Goal: Transaction & Acquisition: Obtain resource

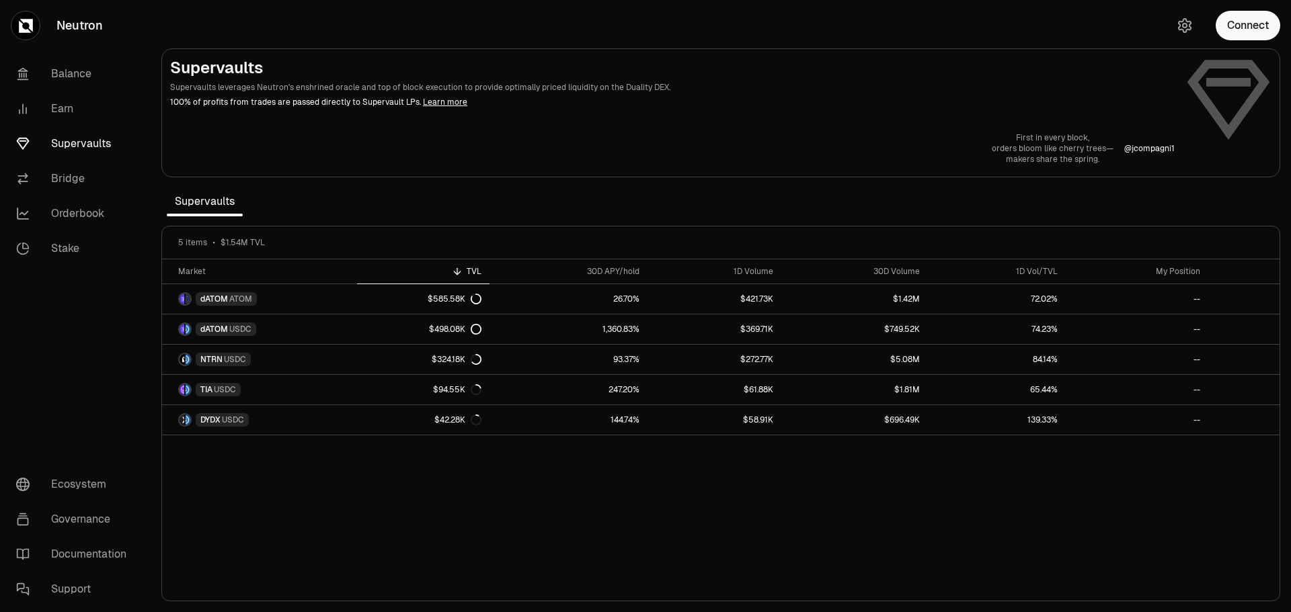
click at [968, 550] on div "Market TVL 30D APY/hold 1D Volume 30D Volume 1D Vol/TVL My Position dATOM ATOM …" at bounding box center [720, 431] width 1117 height 342
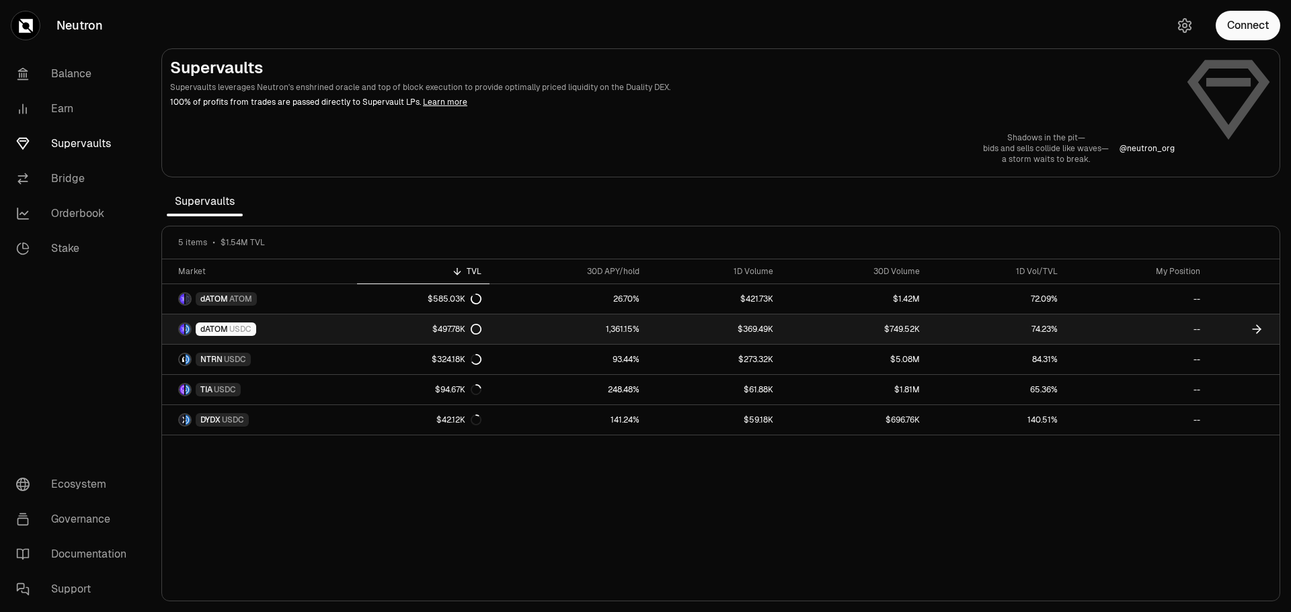
click at [238, 328] on span "USDC" at bounding box center [240, 329] width 22 height 11
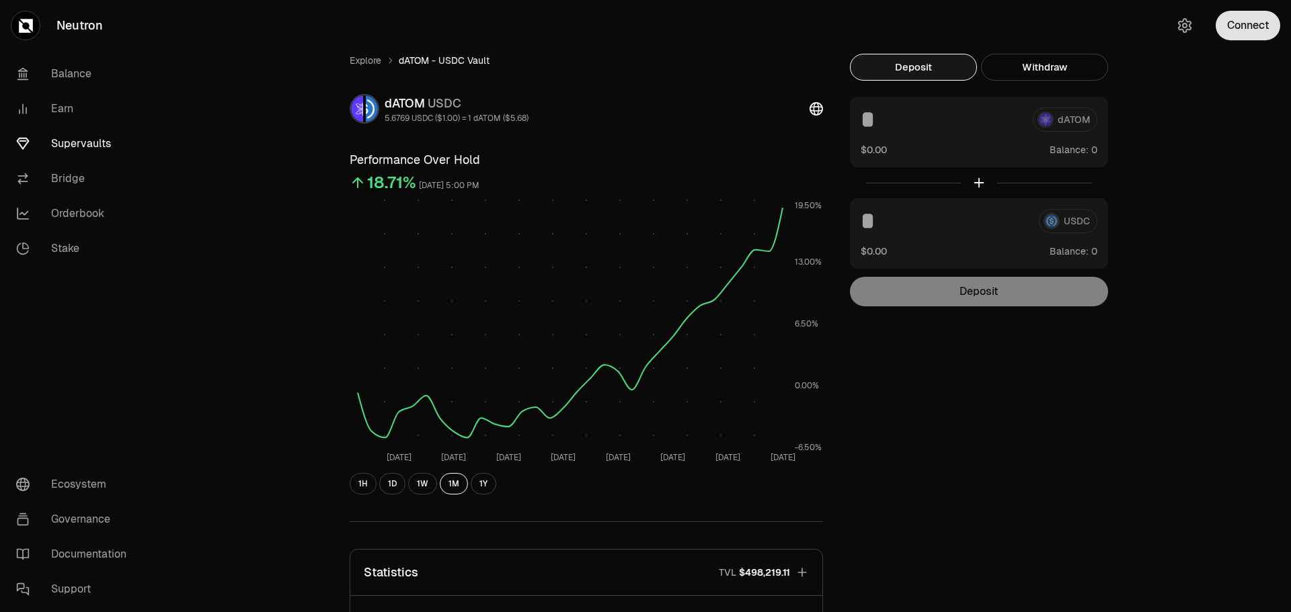
click at [1258, 32] on button "Connect" at bounding box center [1248, 26] width 65 height 30
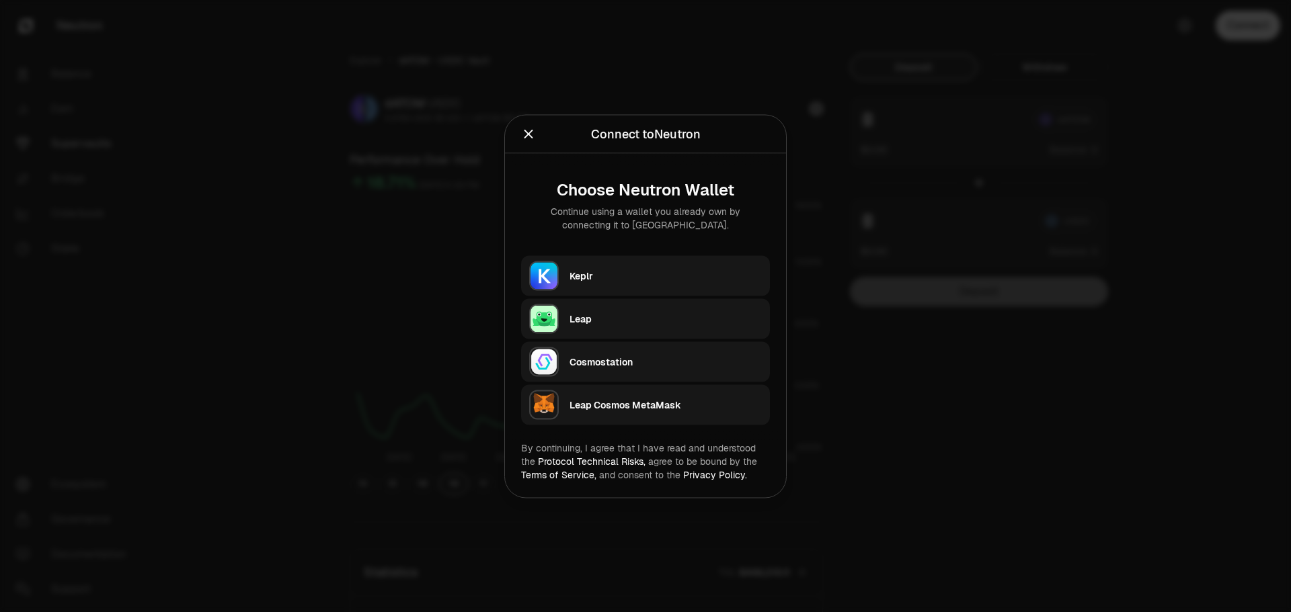
click at [634, 275] on div "Keplr" at bounding box center [665, 275] width 192 height 13
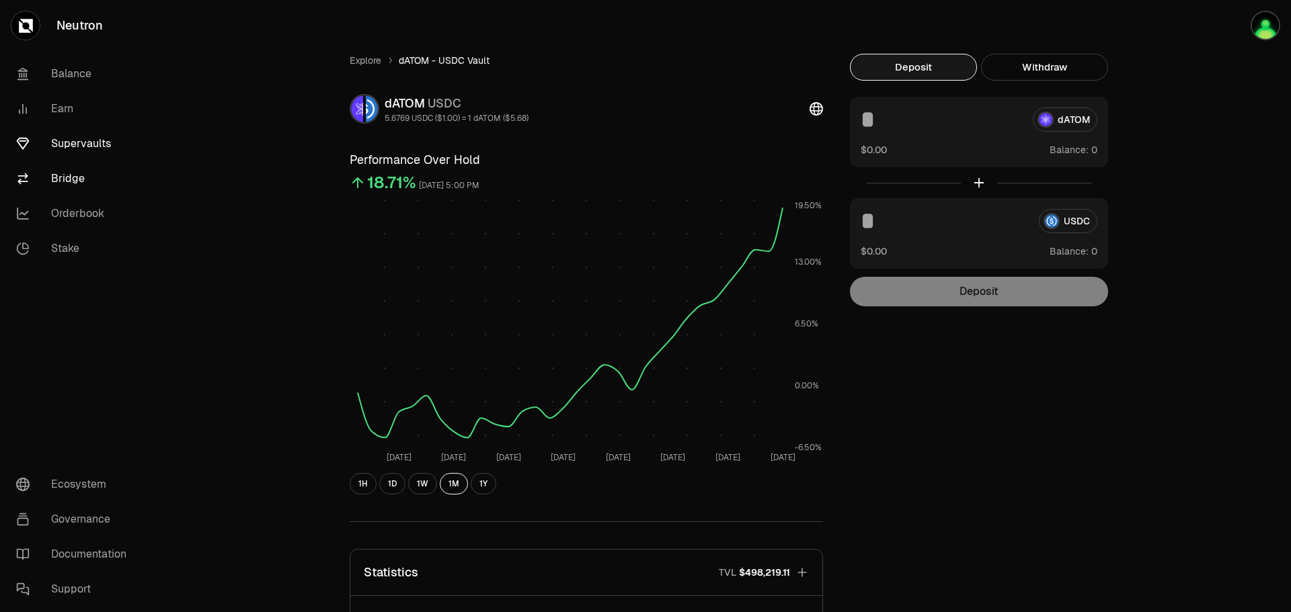
click at [62, 173] on link "Bridge" at bounding box center [75, 178] width 140 height 35
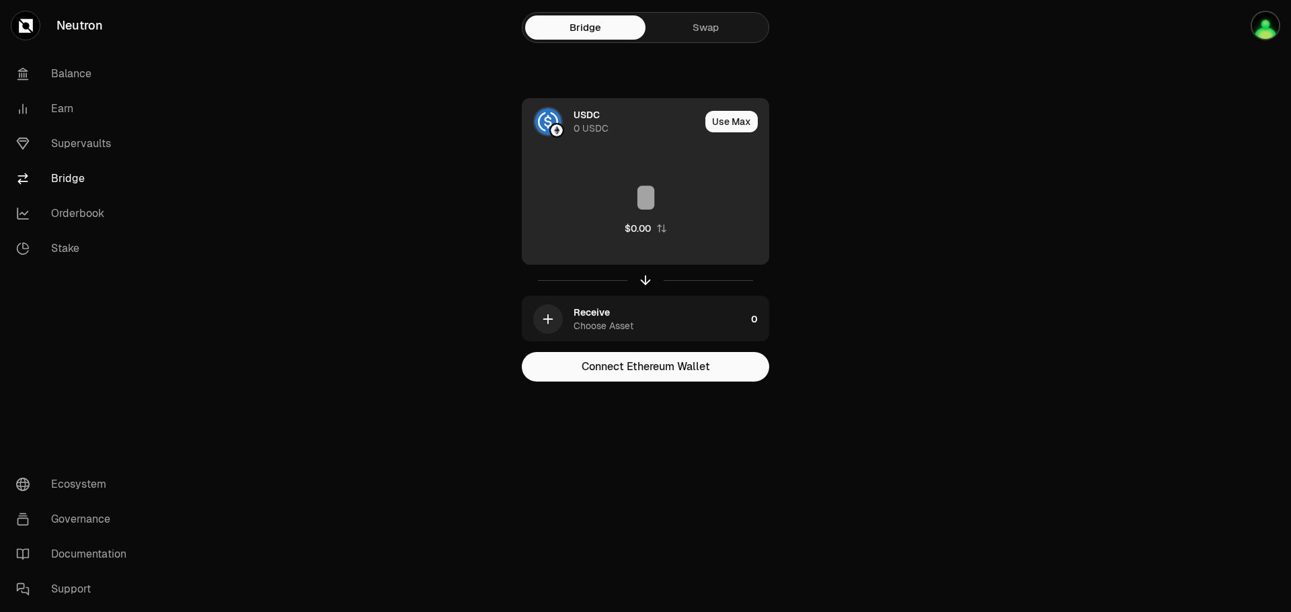
click at [588, 122] on div "0 USDC" at bounding box center [590, 128] width 35 height 13
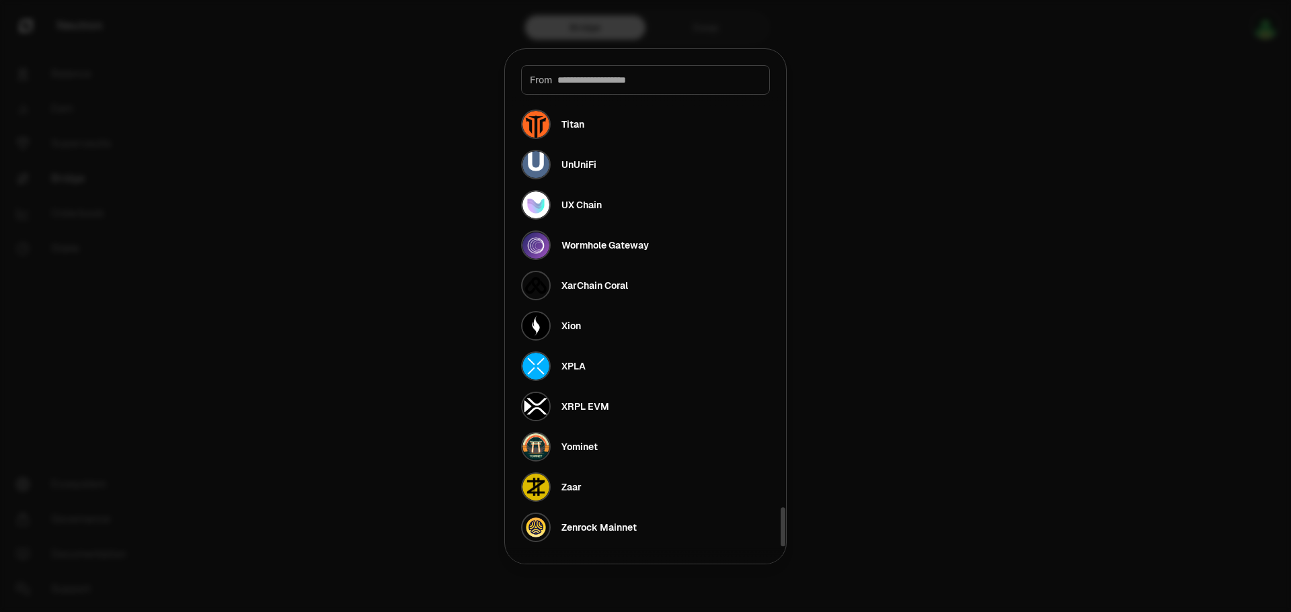
scroll to position [4353, 0]
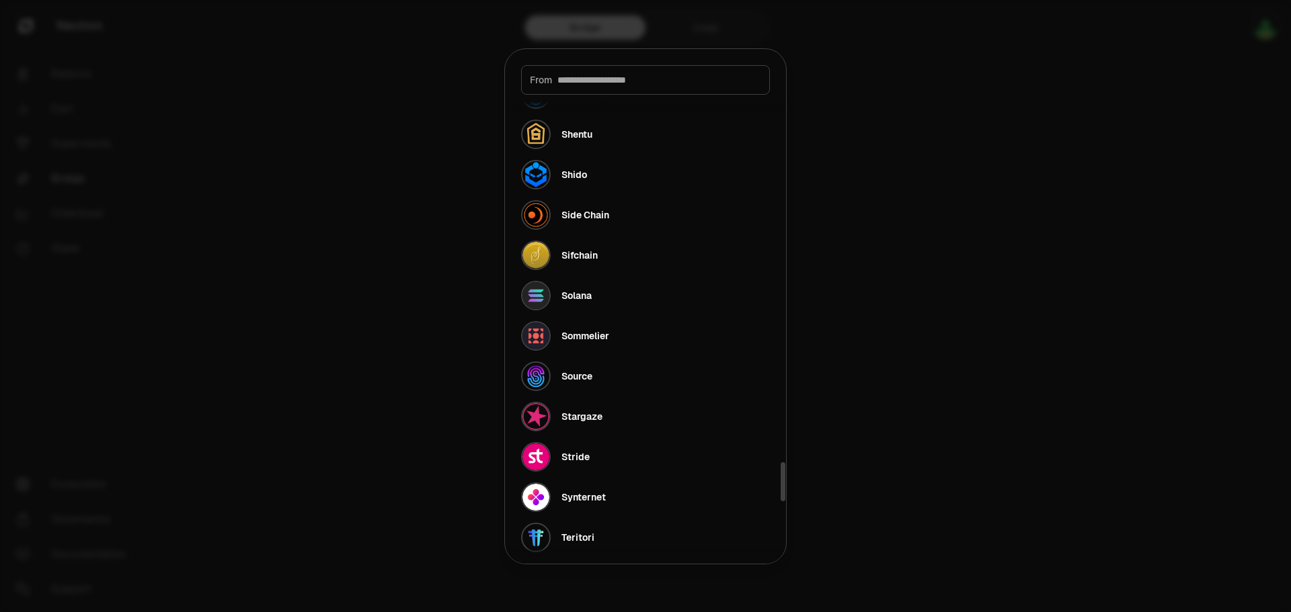
drag, startPoint x: 780, startPoint y: 237, endPoint x: 579, endPoint y: 451, distance: 293.5
click at [779, 482] on div at bounding box center [782, 321] width 7 height 453
click at [579, 451] on div "Stride" at bounding box center [575, 456] width 28 height 13
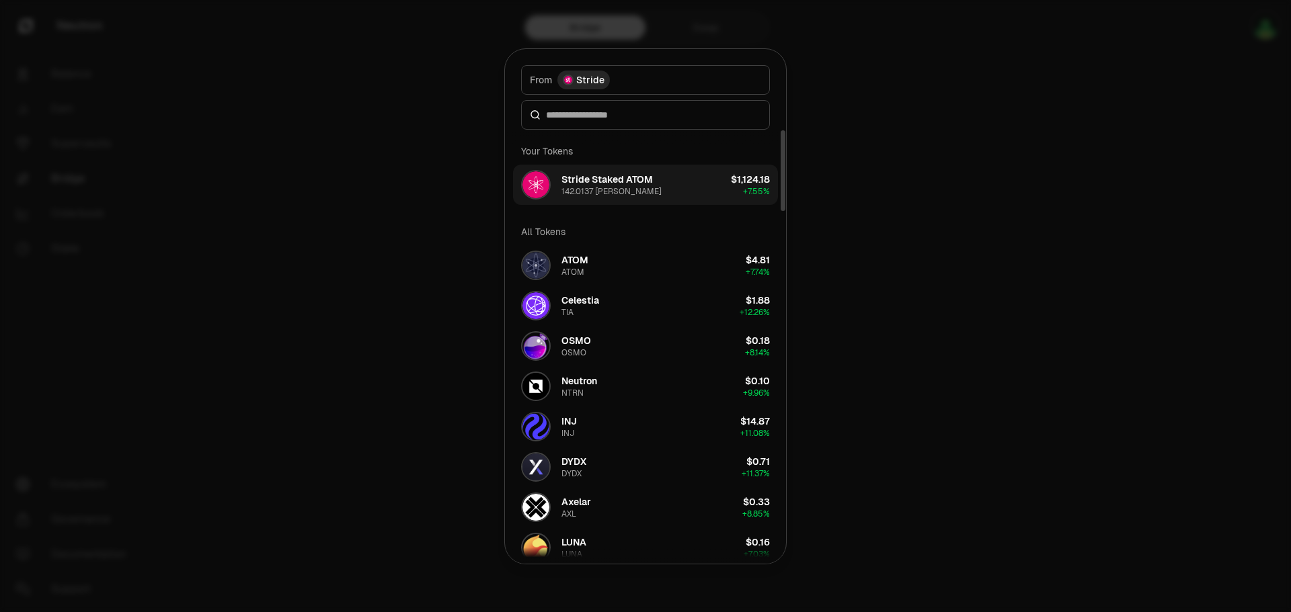
click at [595, 192] on div "142.0137 stATOM" at bounding box center [611, 191] width 100 height 11
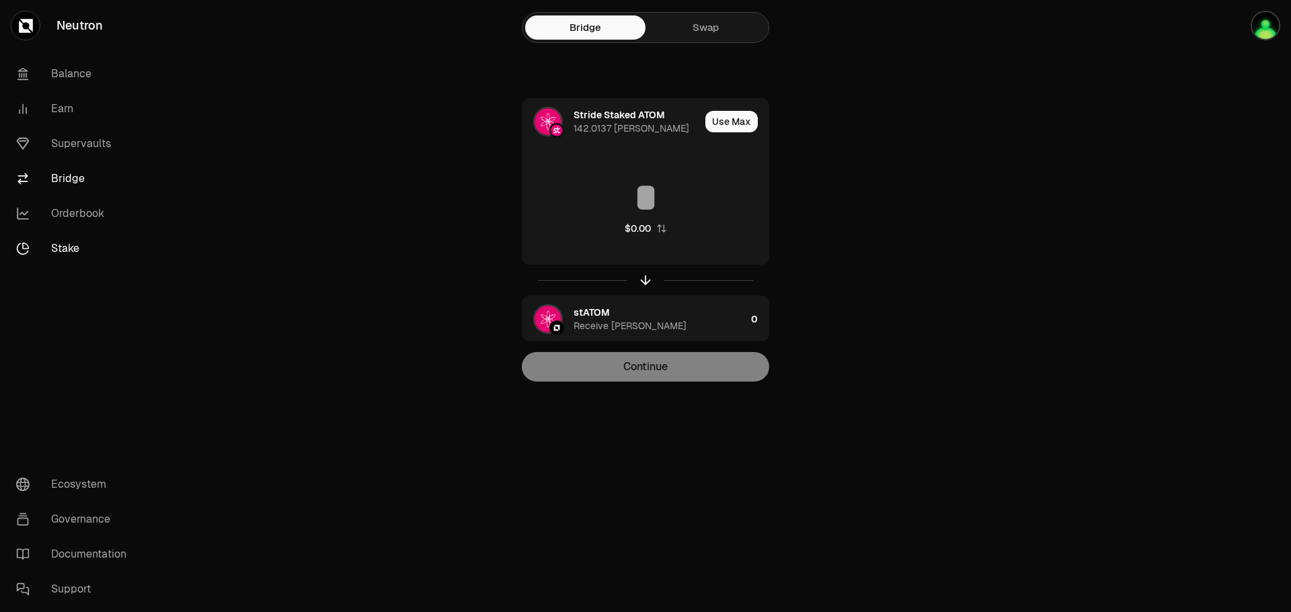
click at [62, 254] on link "Stake" at bounding box center [75, 248] width 140 height 35
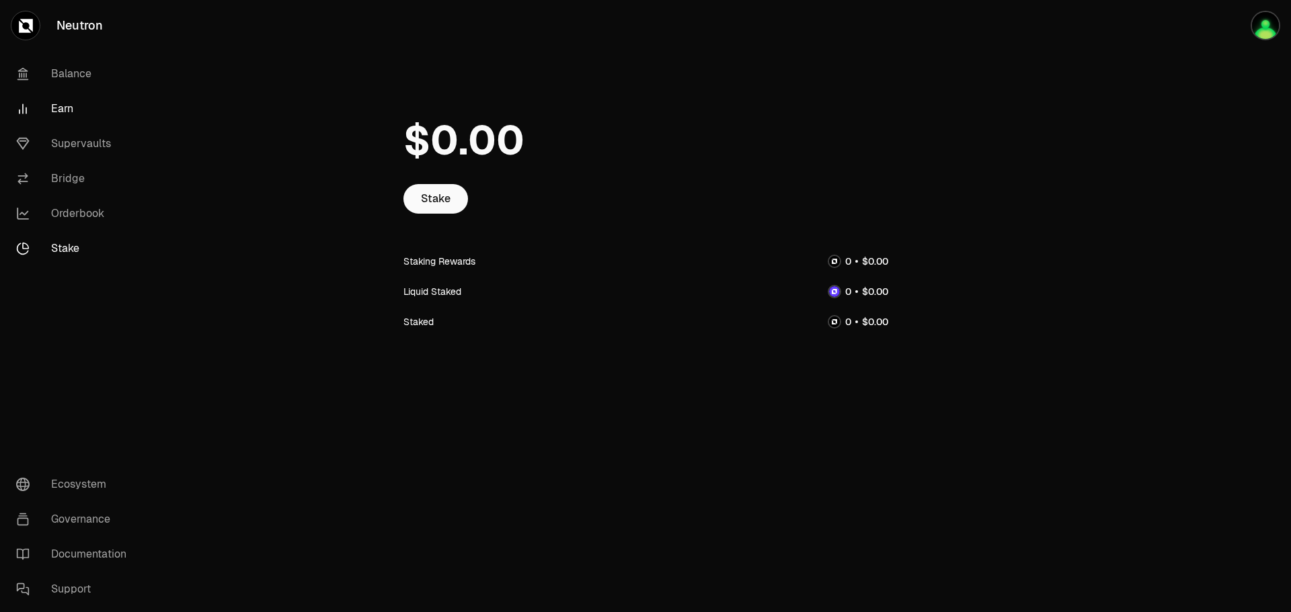
click at [67, 110] on link "Earn" at bounding box center [75, 108] width 140 height 35
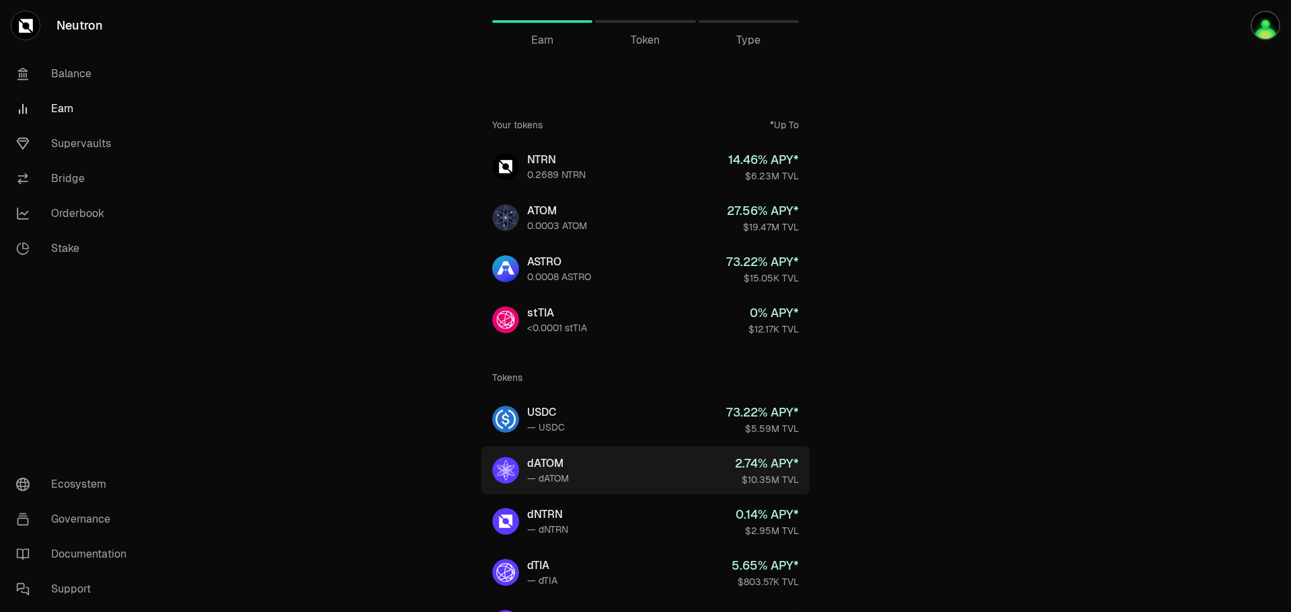
click at [549, 471] on div "dATOM" at bounding box center [548, 464] width 42 height 16
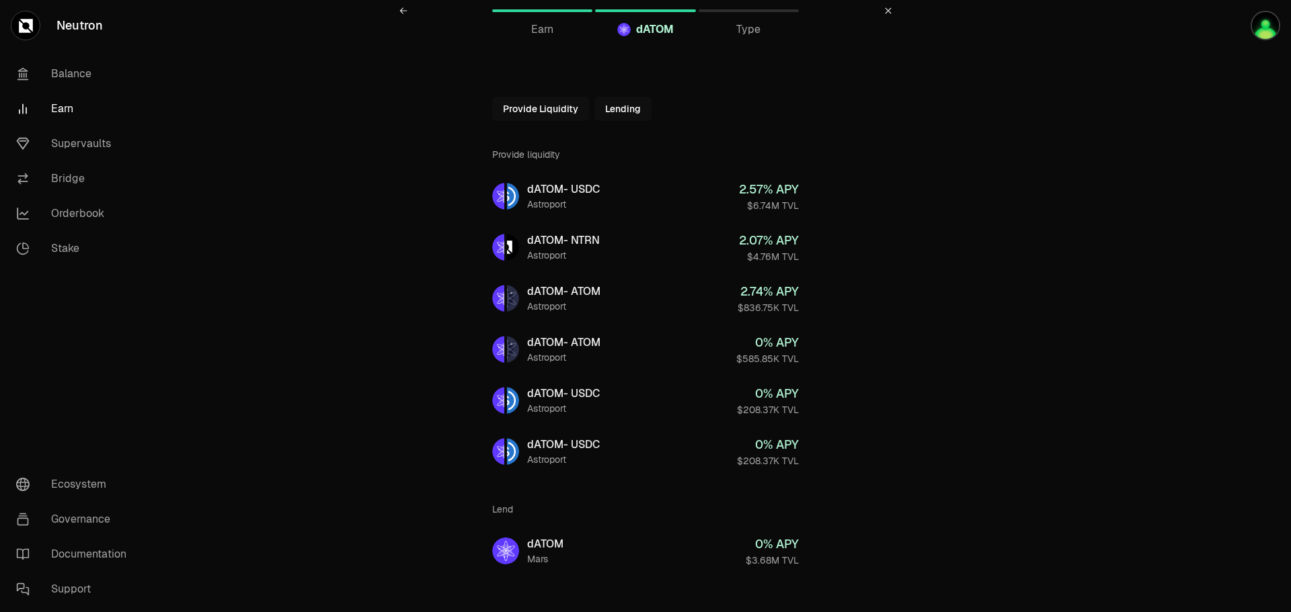
scroll to position [28, 0]
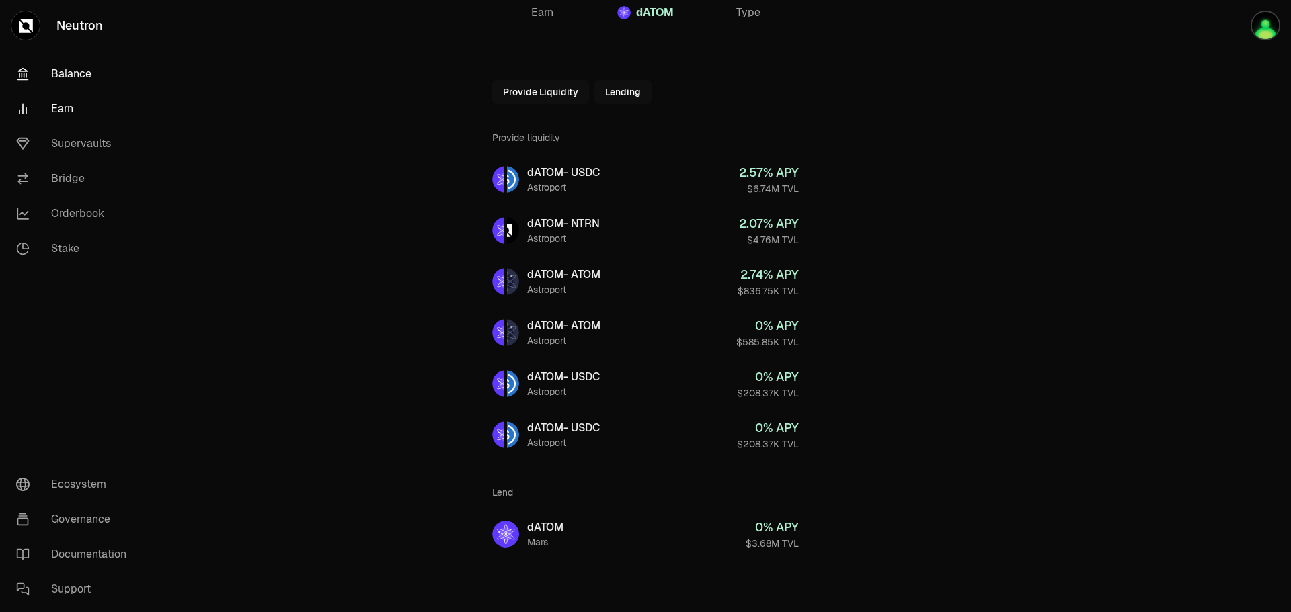
click at [79, 74] on link "Balance" at bounding box center [75, 73] width 140 height 35
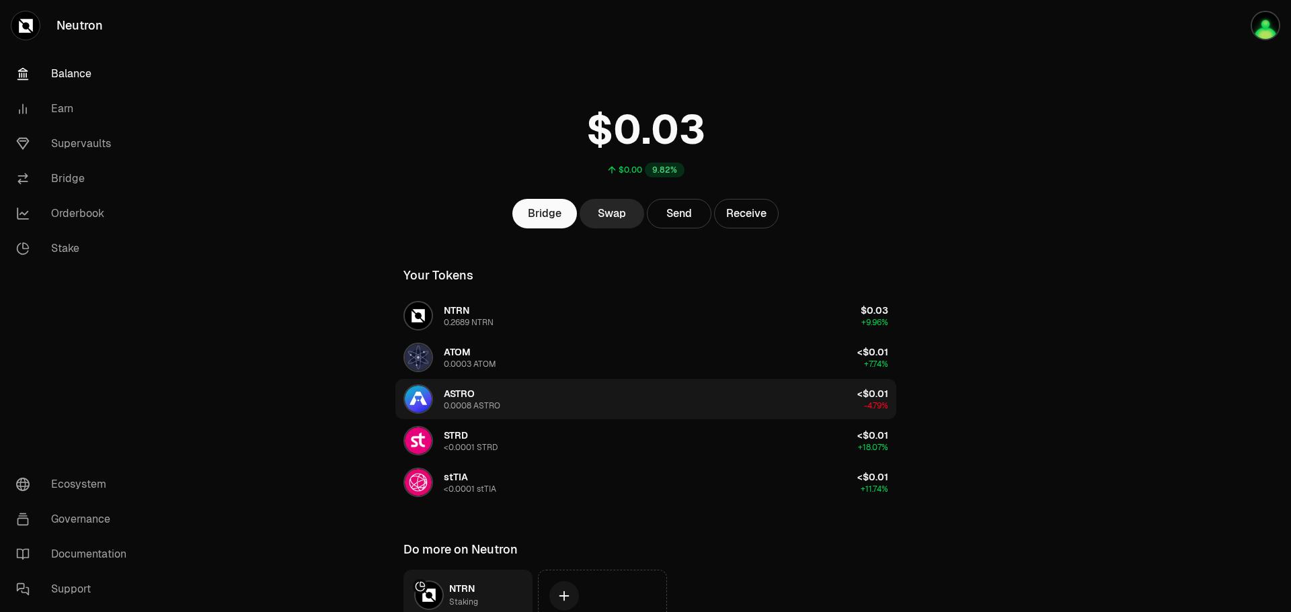
scroll to position [119, 0]
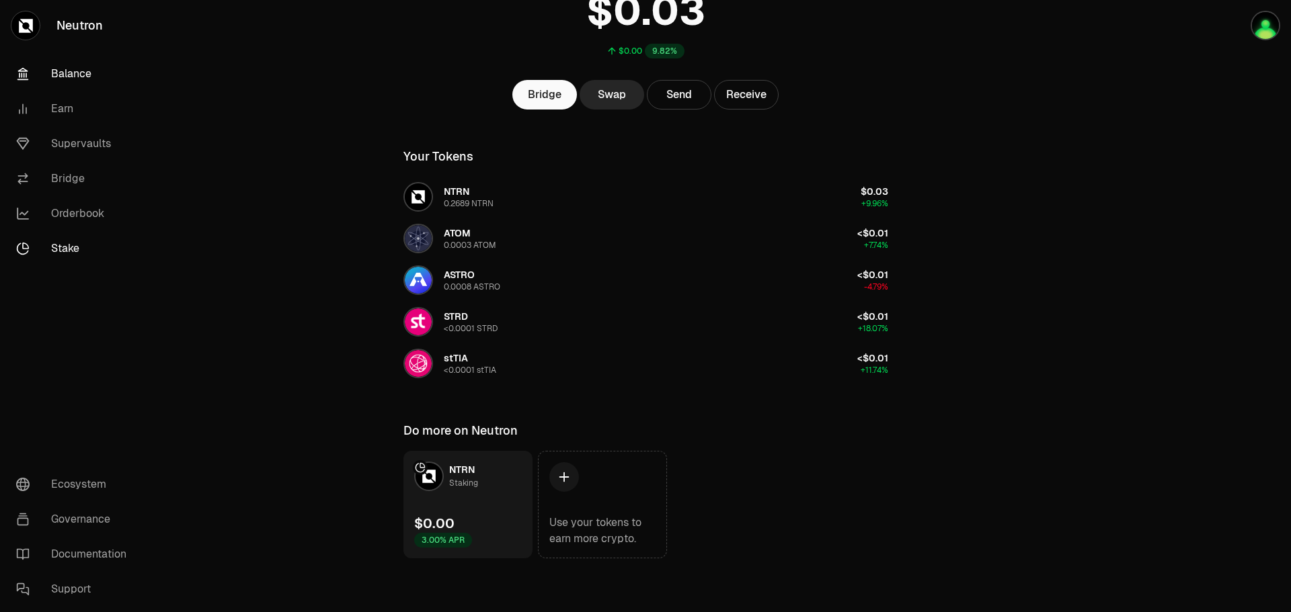
click at [82, 238] on link "Stake" at bounding box center [75, 248] width 140 height 35
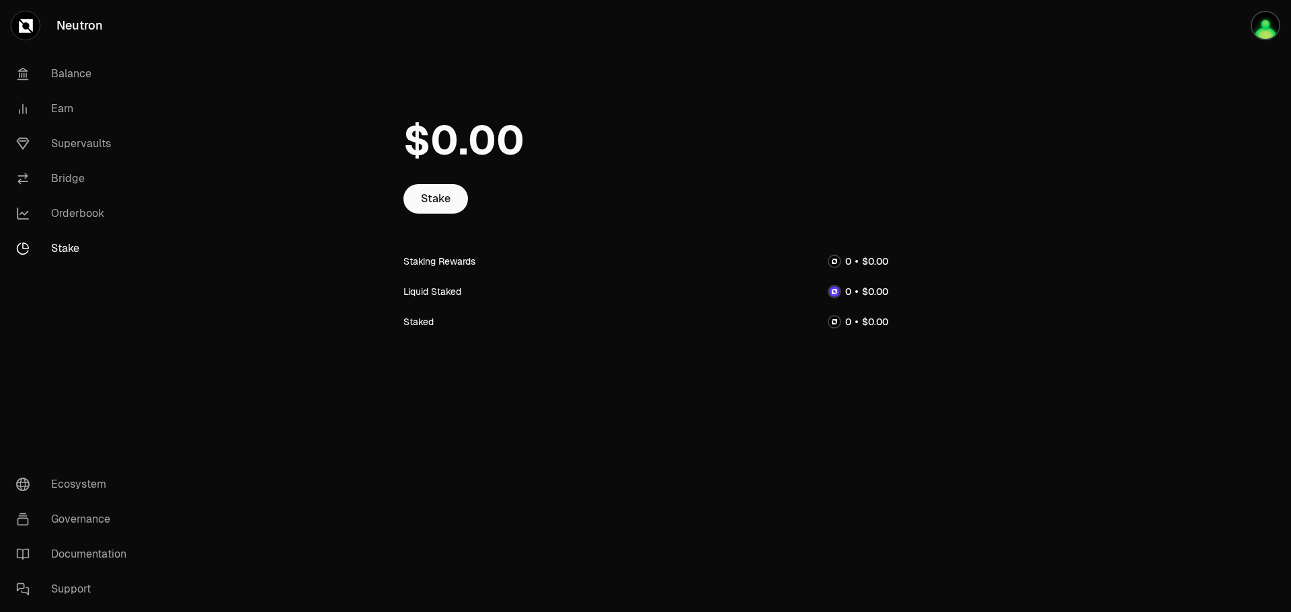
click at [460, 260] on div "Staking Rewards" at bounding box center [439, 261] width 72 height 13
click at [443, 197] on link "Stake" at bounding box center [435, 199] width 65 height 30
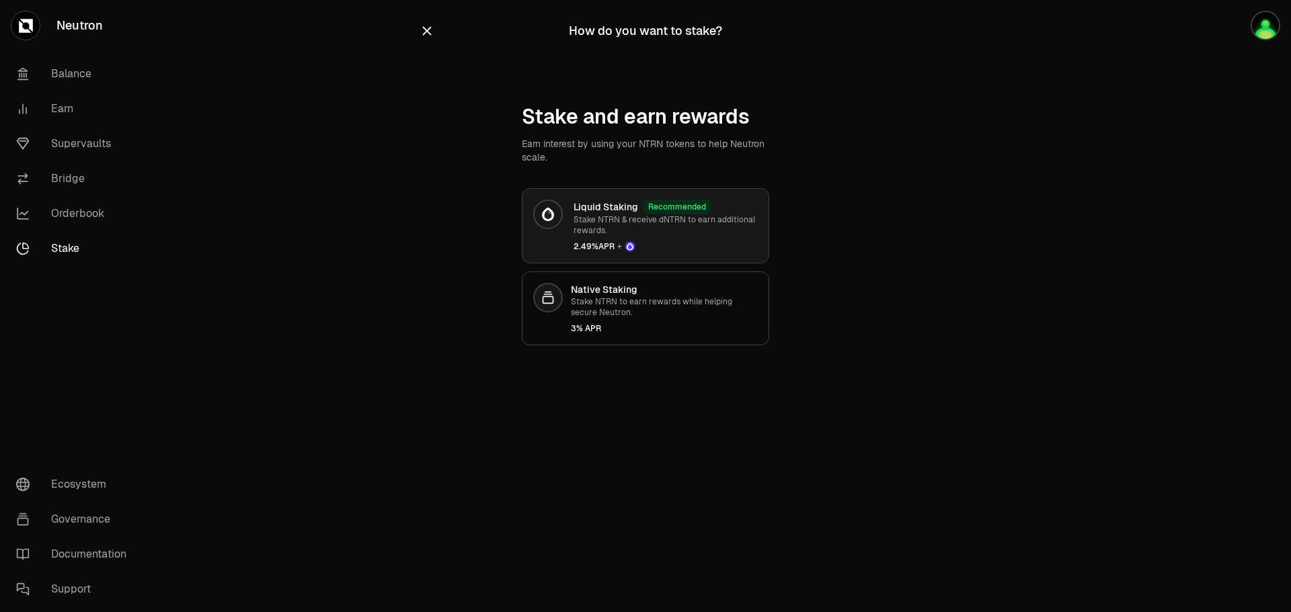
click at [697, 245] on span "2.49% APR +" at bounding box center [665, 246] width 184 height 11
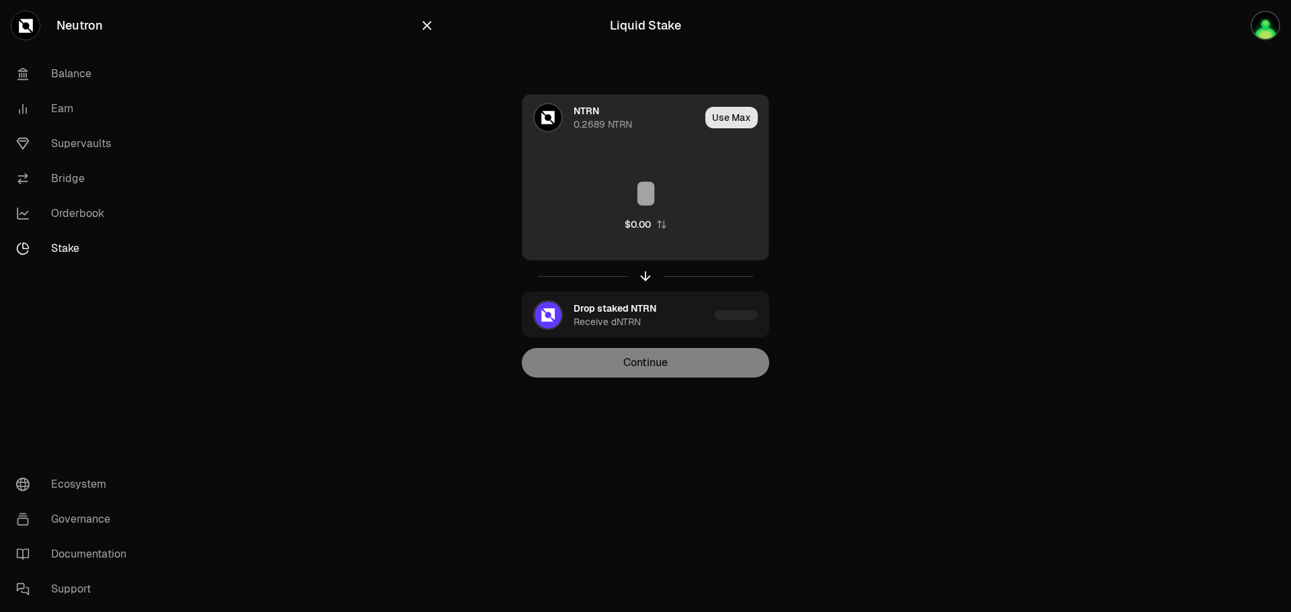
click at [718, 122] on button "Use Max" at bounding box center [731, 118] width 52 height 22
type input "********"
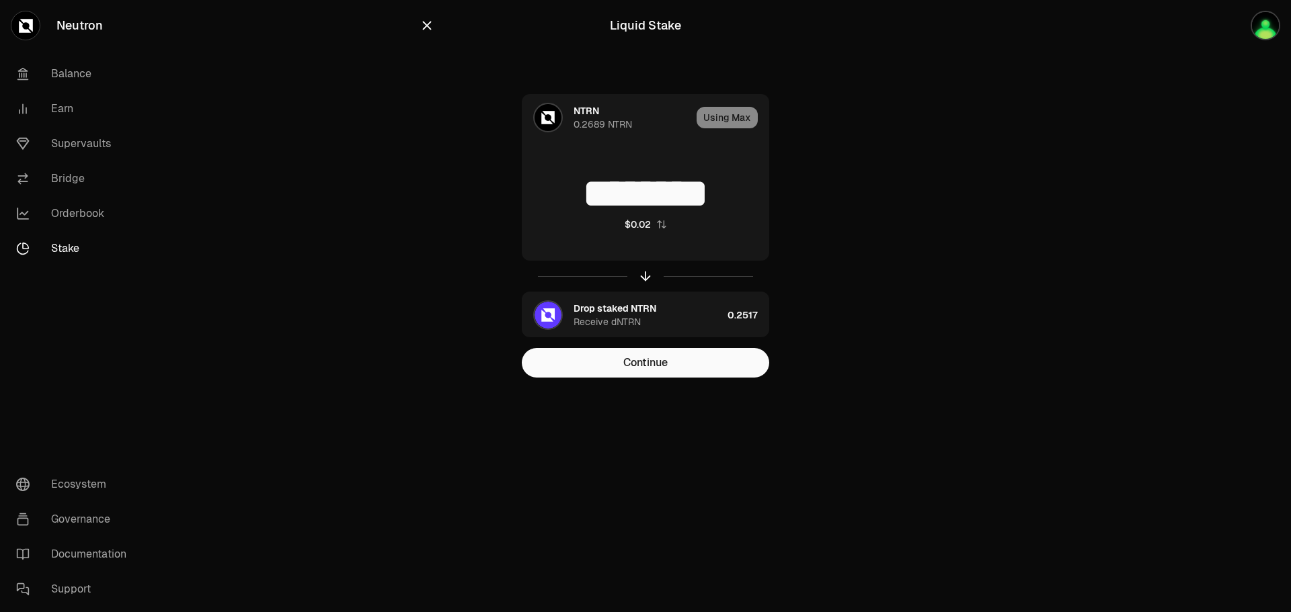
click at [1019, 272] on main "Liquid Stake NTRN 0.2689 NTRN Using Max ******** $0.02 Drop staked NTRN Receive…" at bounding box center [721, 216] width 1140 height 432
click at [84, 81] on link "Balance" at bounding box center [75, 73] width 140 height 35
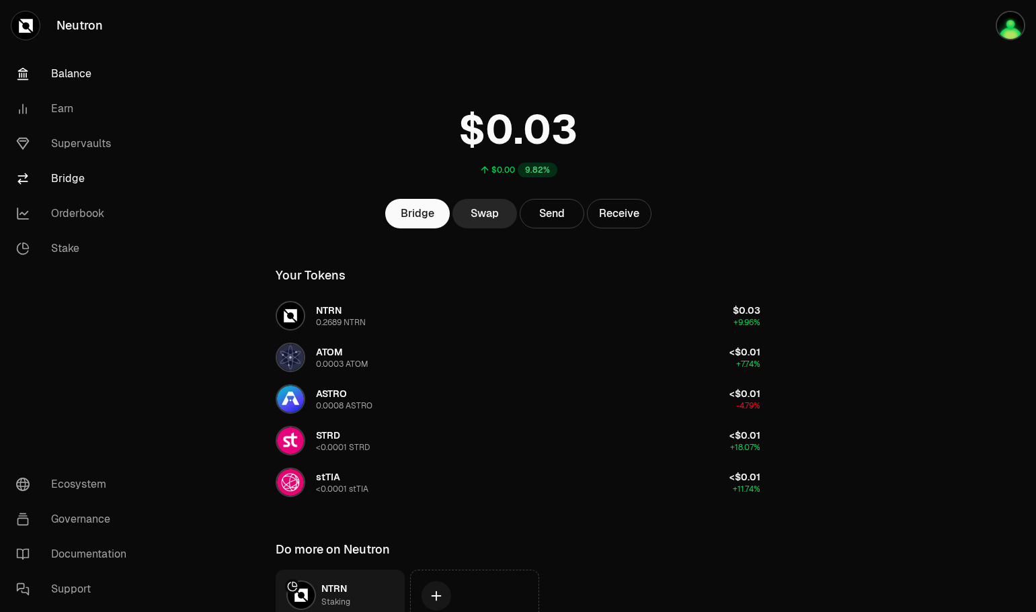
click at [64, 175] on link "Bridge" at bounding box center [75, 178] width 140 height 35
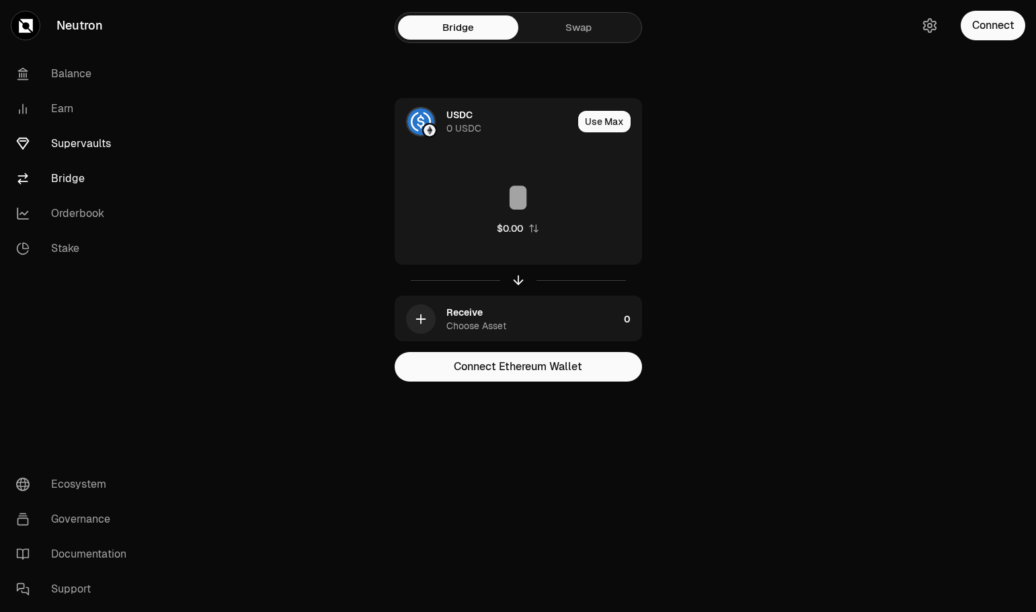
click at [71, 139] on link "Supervaults" at bounding box center [75, 143] width 140 height 35
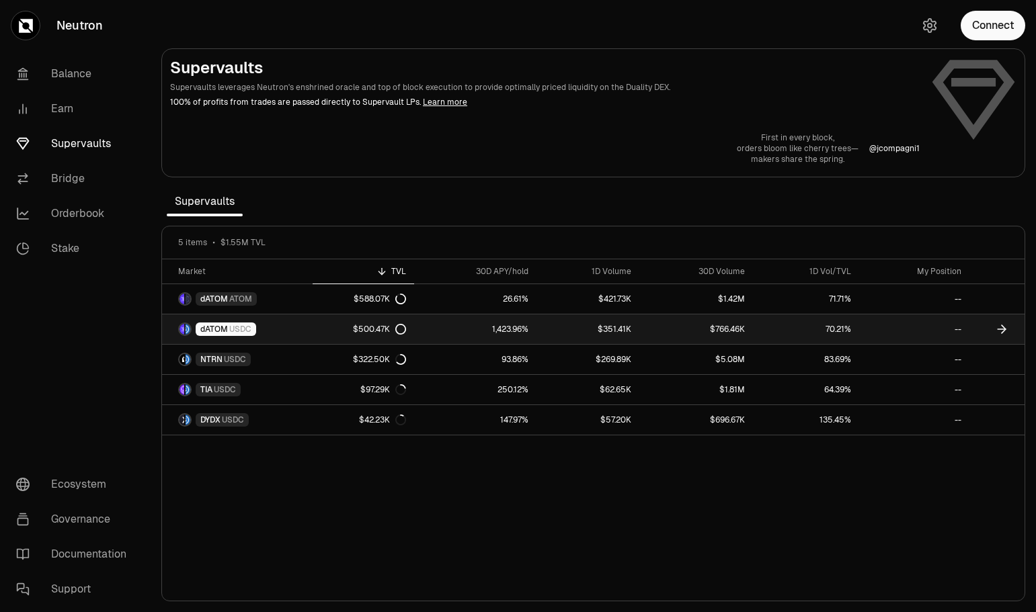
click at [217, 329] on span "dATOM" at bounding box center [214, 329] width 28 height 11
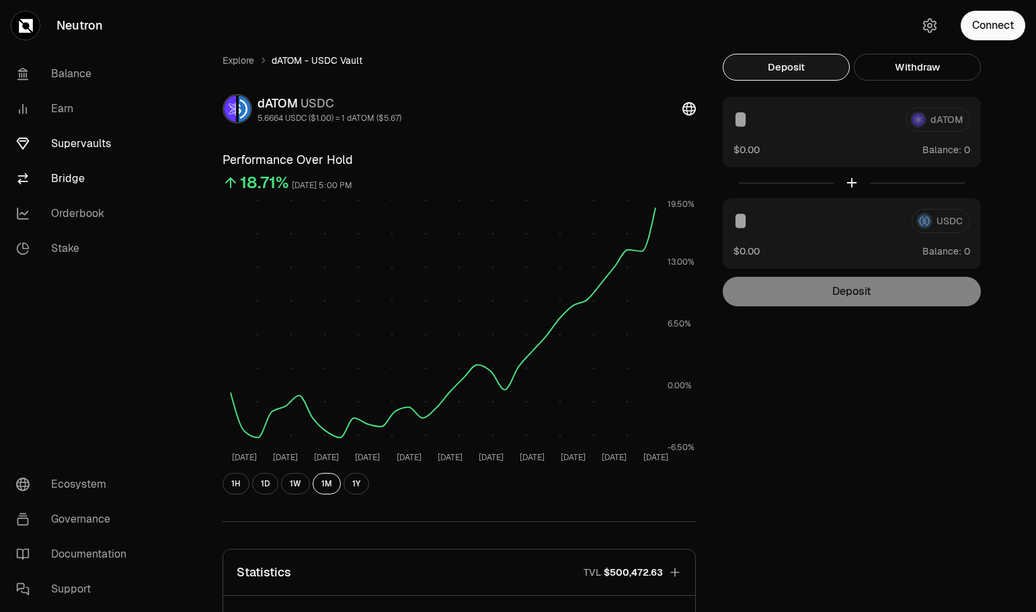
click at [74, 177] on link "Bridge" at bounding box center [75, 178] width 140 height 35
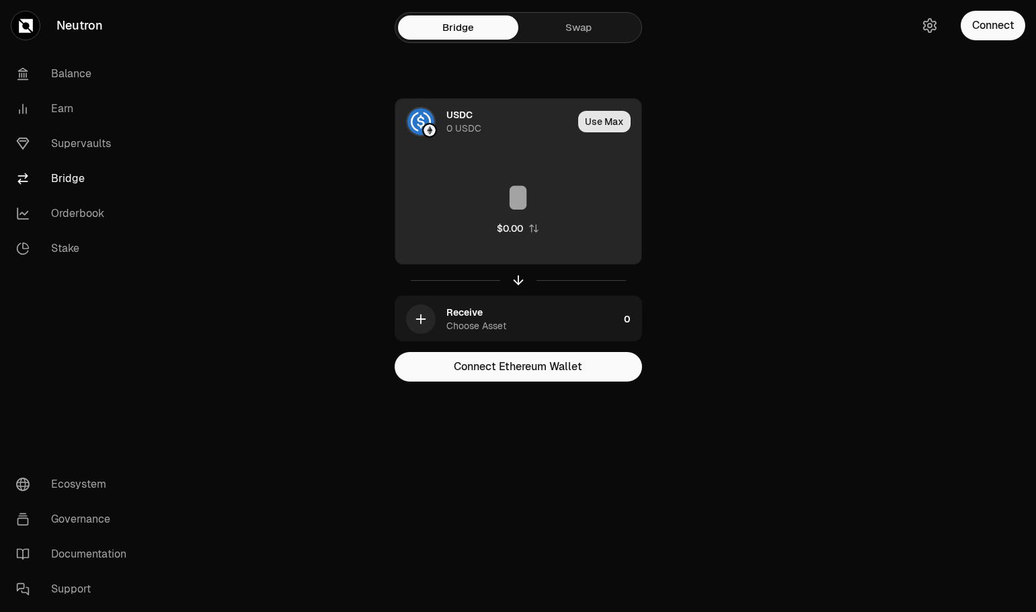
click at [592, 124] on button "Use Max" at bounding box center [604, 122] width 52 height 22
type input "*"
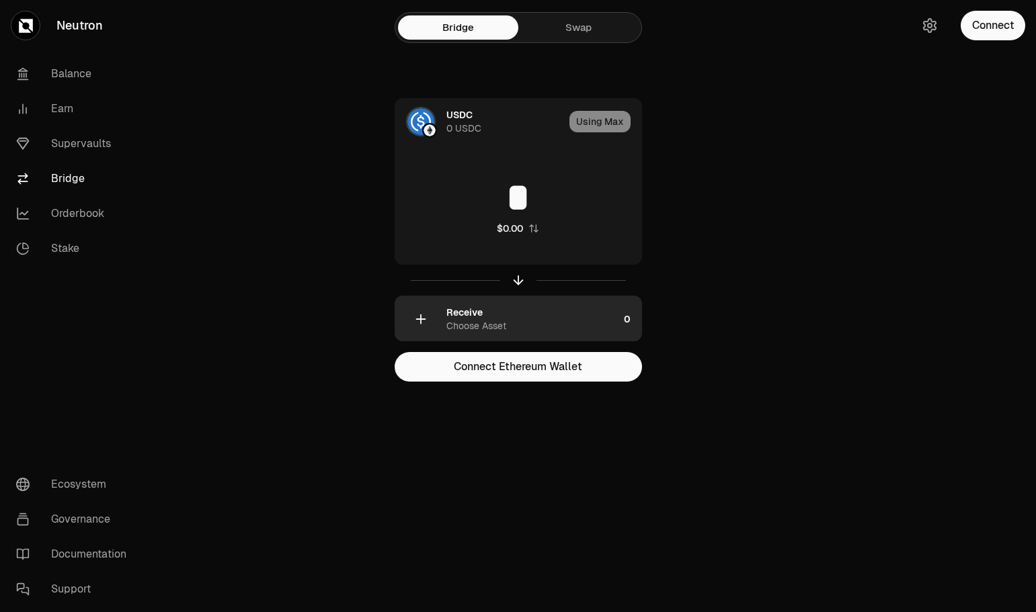
click at [543, 327] on div "Receive Choose Asset" at bounding box center [532, 319] width 172 height 27
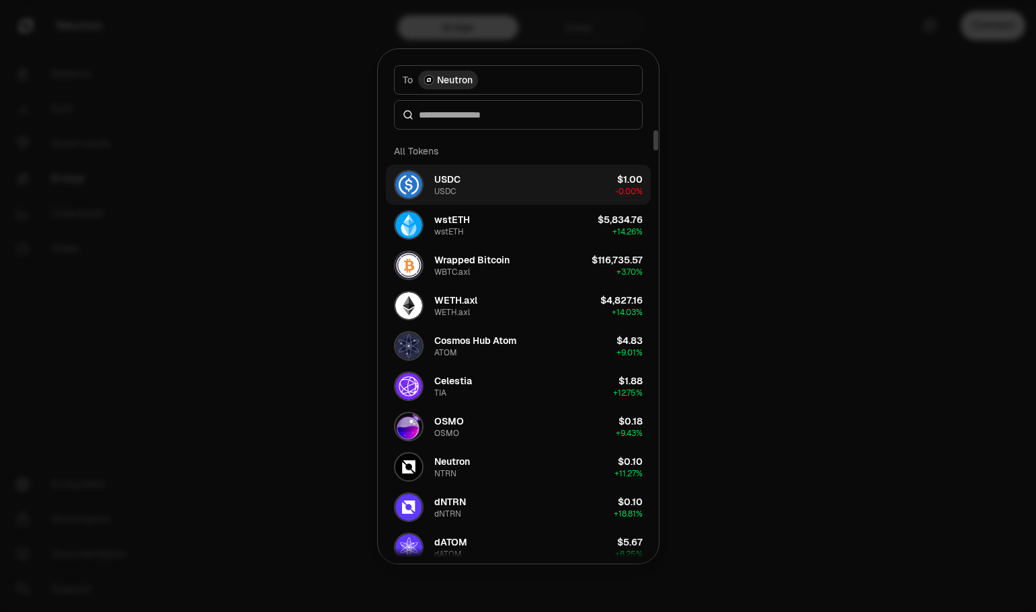
click at [463, 171] on button "USDC USDC $1.00 -0.00%" at bounding box center [518, 185] width 265 height 40
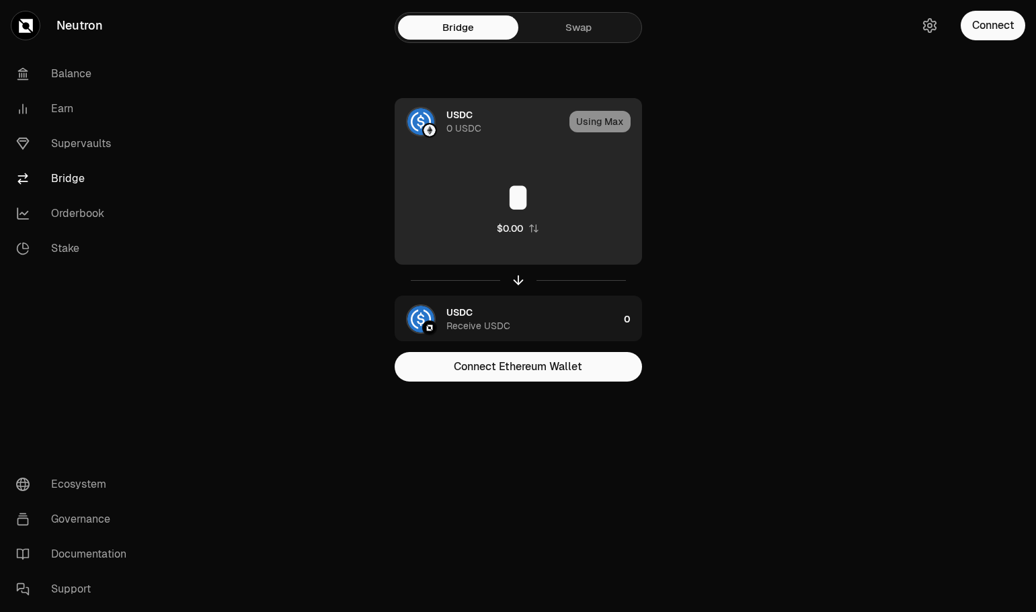
click at [428, 132] on img at bounding box center [430, 130] width 12 height 12
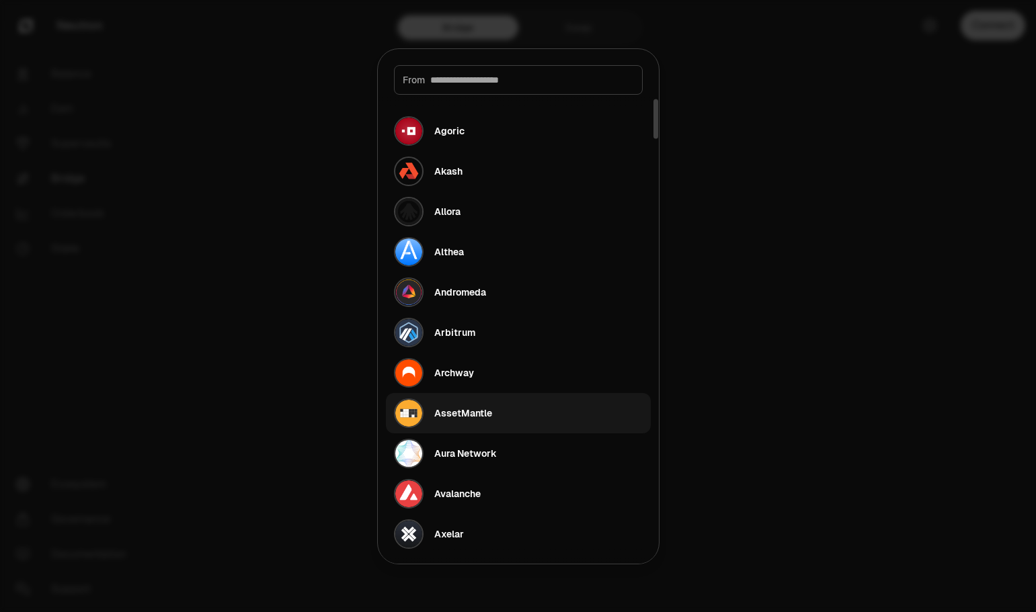
scroll to position [269, 0]
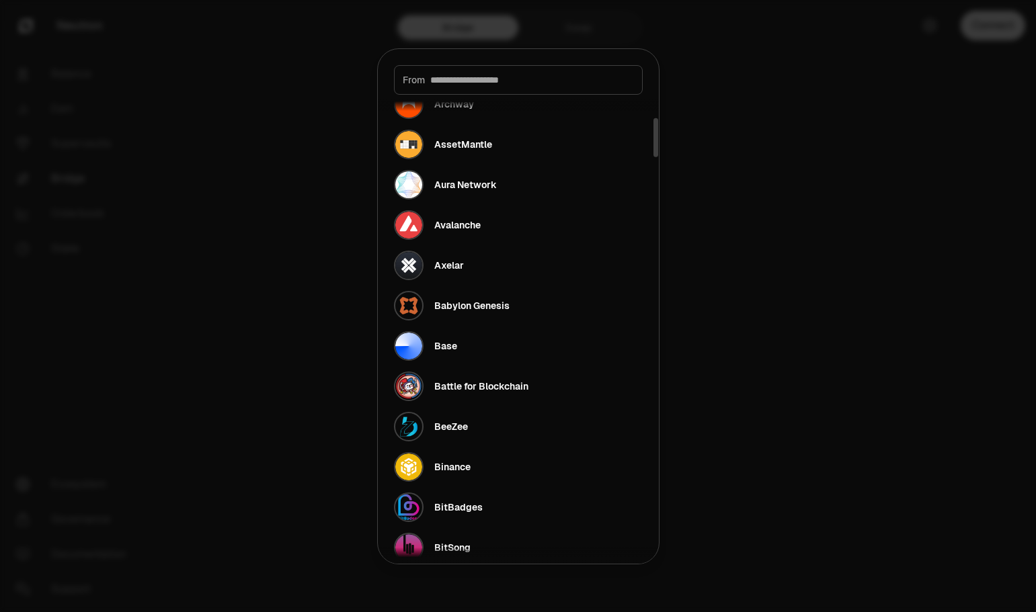
click at [518, 79] on input at bounding box center [532, 79] width 204 height 13
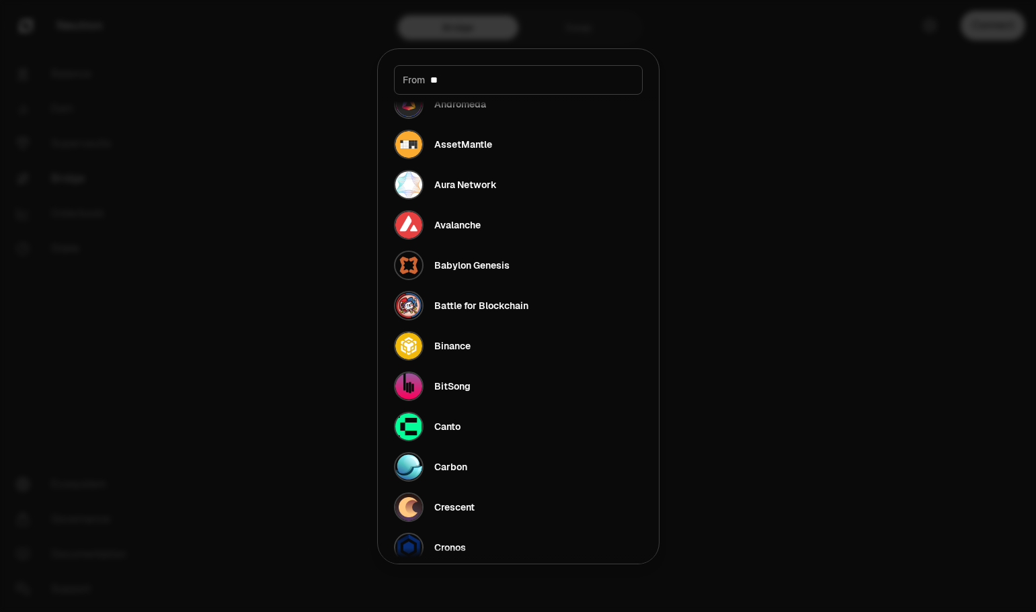
scroll to position [0, 0]
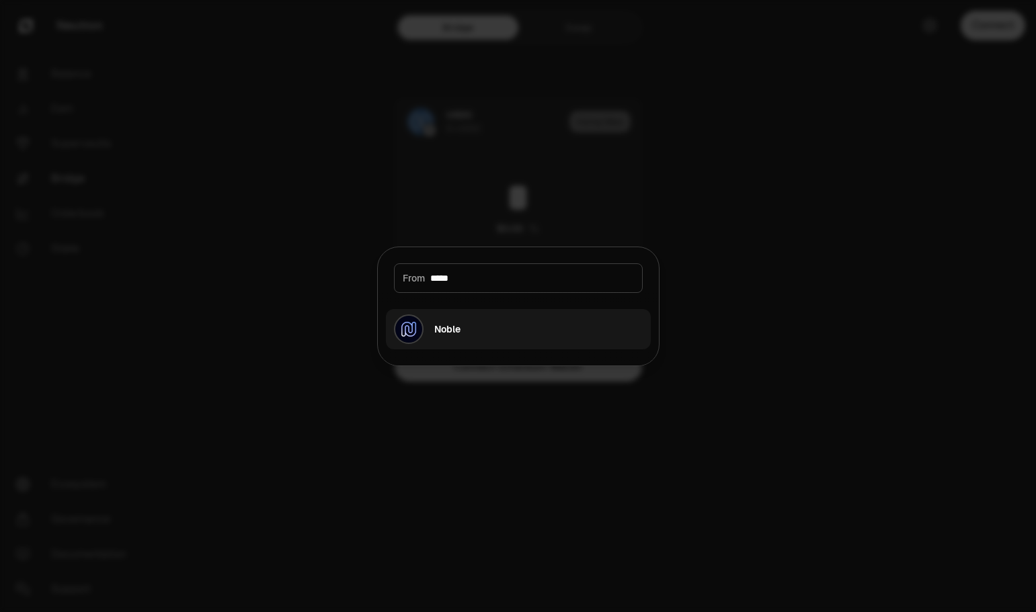
type input "*****"
click at [481, 329] on button "Noble" at bounding box center [518, 329] width 265 height 40
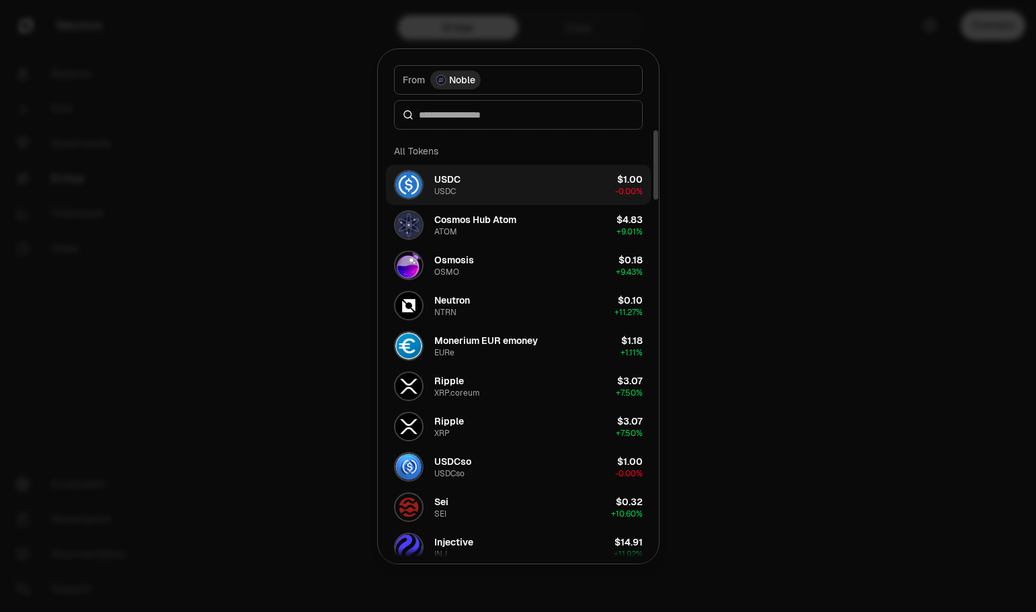
click at [518, 185] on button "USDC USDC $1.00 -0.00%" at bounding box center [518, 185] width 265 height 40
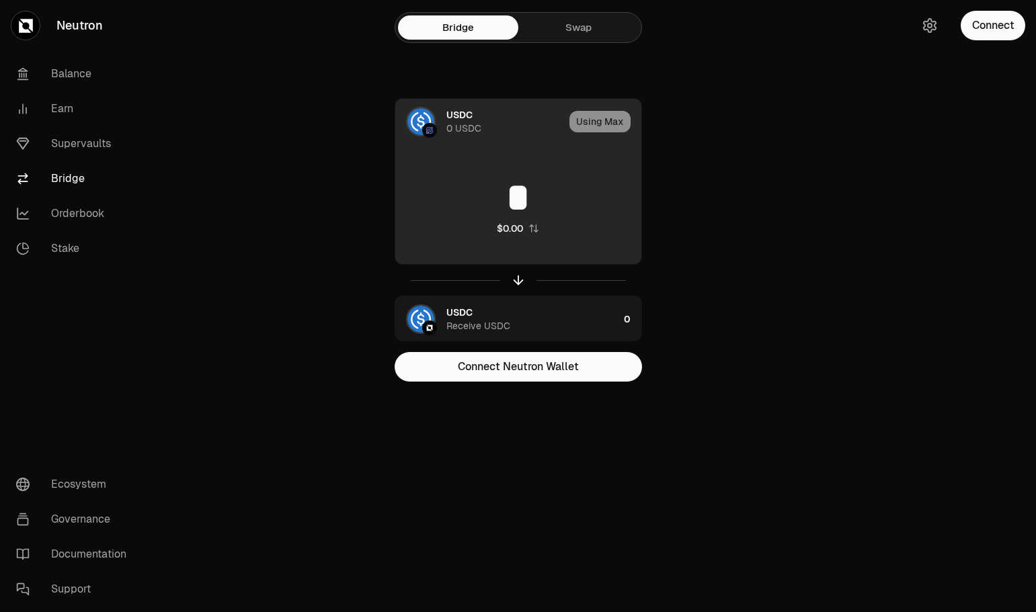
click at [545, 200] on input "*" at bounding box center [518, 197] width 246 height 40
click at [596, 122] on div "Using Max" at bounding box center [605, 122] width 72 height 46
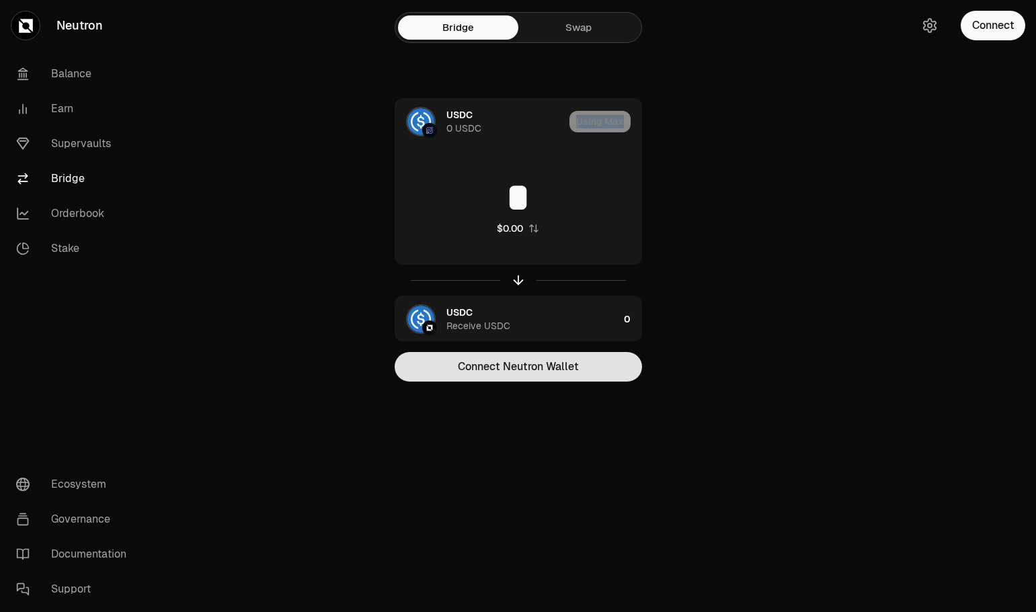
click at [610, 364] on button "Connect Neutron Wallet" at bounding box center [518, 367] width 247 height 30
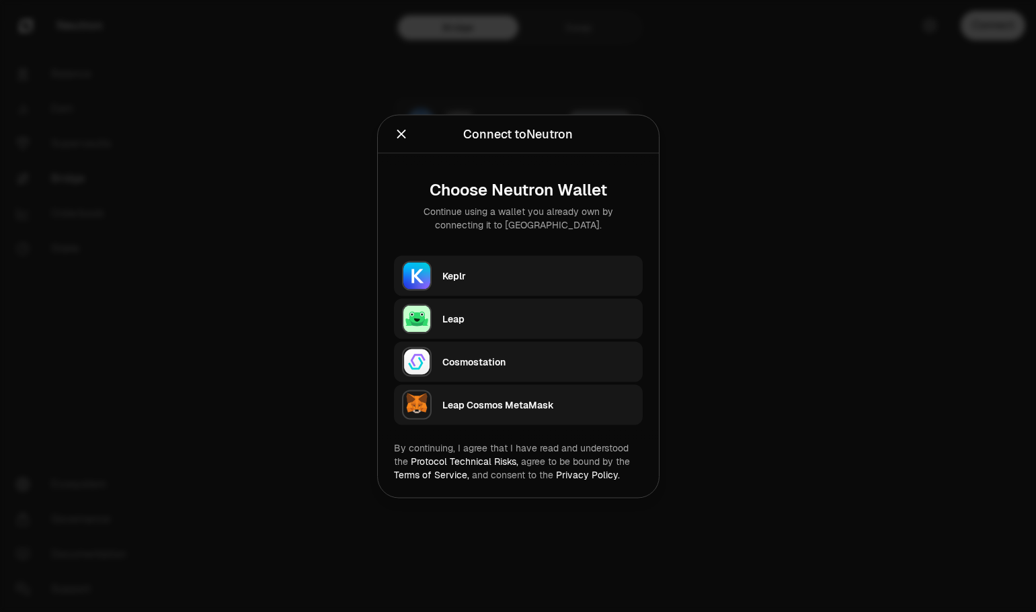
click at [539, 272] on div "Keplr" at bounding box center [538, 275] width 192 height 13
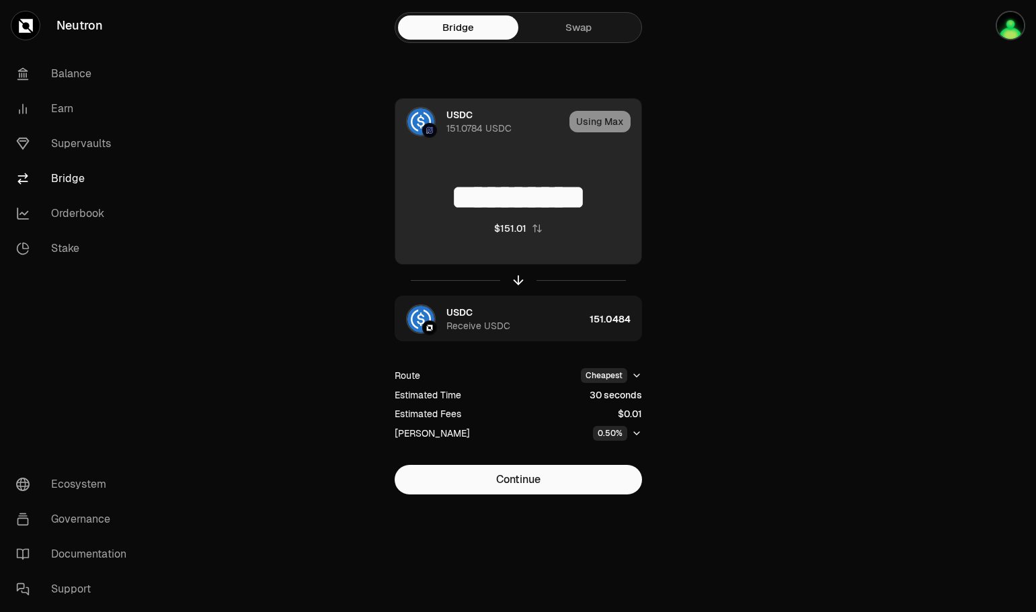
click at [457, 200] on input "**********" at bounding box center [518, 197] width 246 height 40
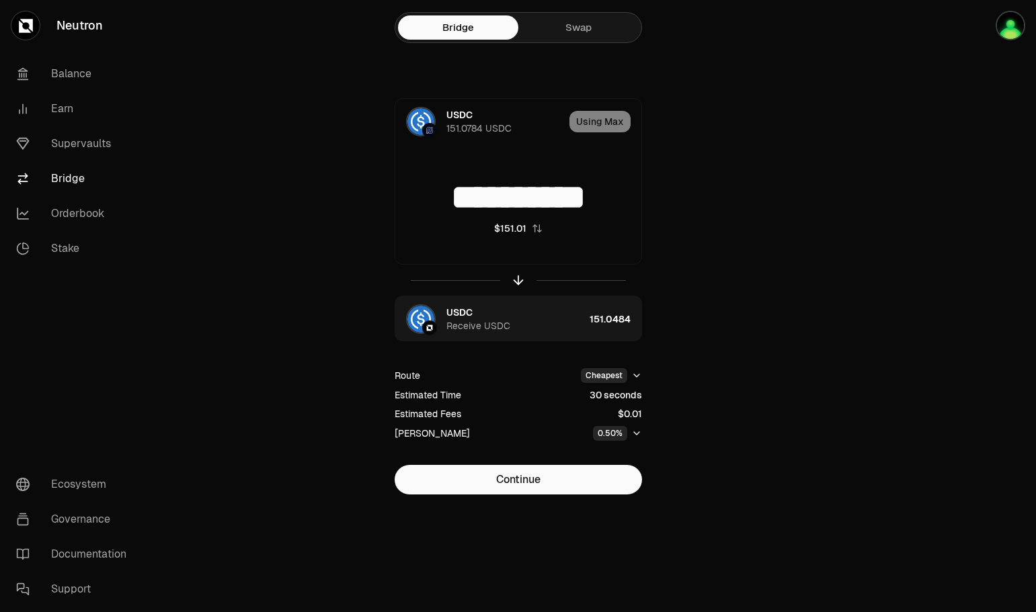
drag, startPoint x: 439, startPoint y: 198, endPoint x: 688, endPoint y: 195, distance: 248.8
click at [688, 195] on div "**********" at bounding box center [518, 296] width 452 height 397
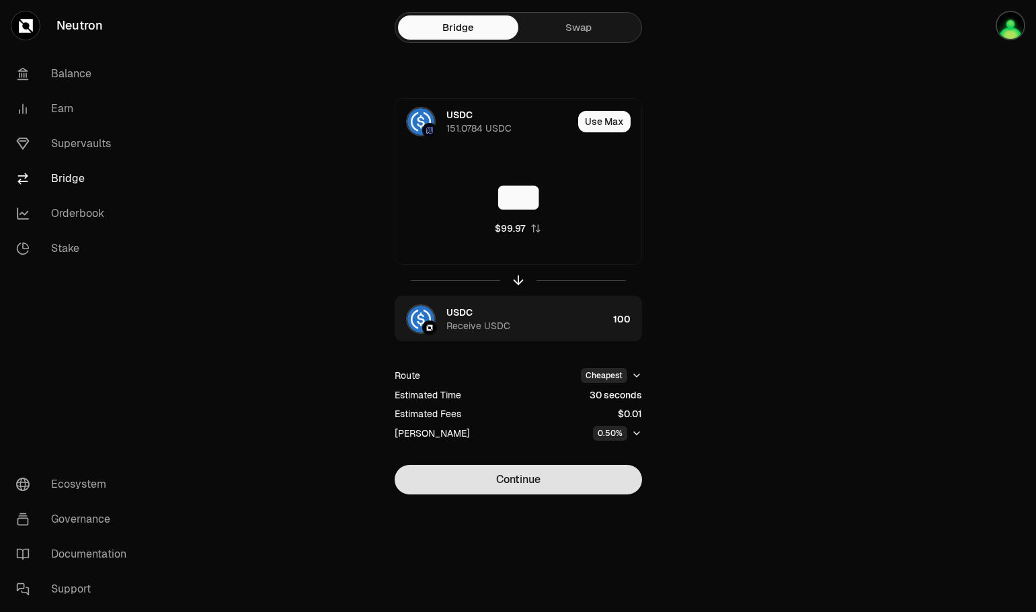
type input "***"
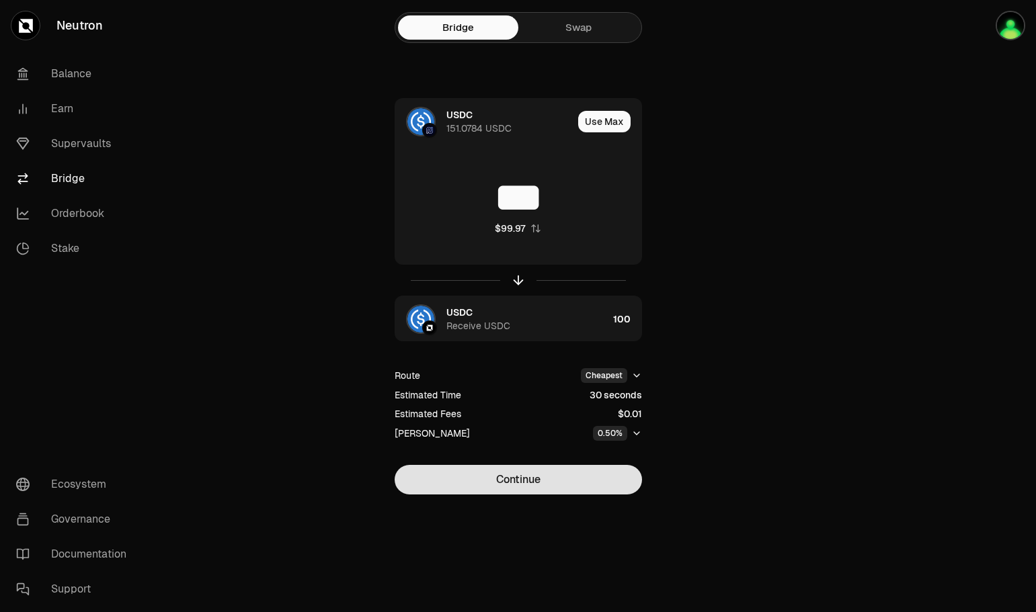
click at [587, 485] on button "Continue" at bounding box center [518, 480] width 247 height 30
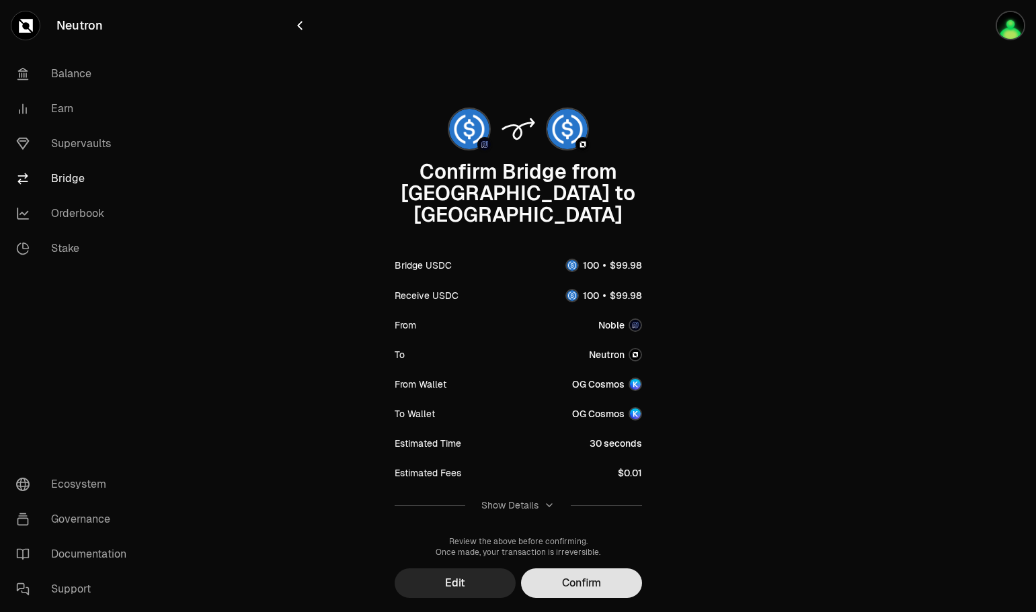
click at [599, 569] on button "Confirm" at bounding box center [581, 584] width 121 height 30
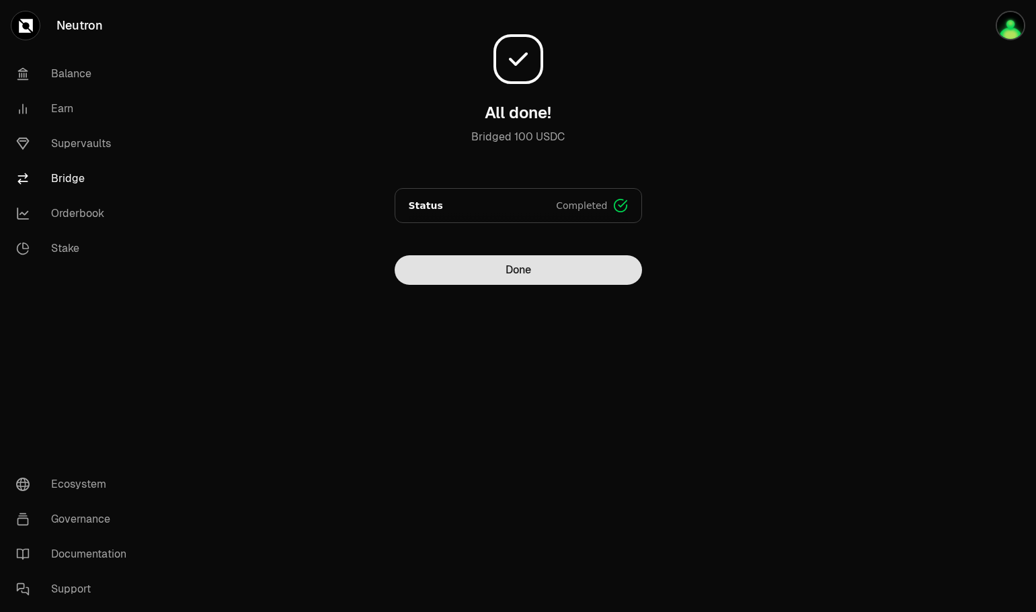
click at [508, 264] on button "Done" at bounding box center [518, 270] width 247 height 30
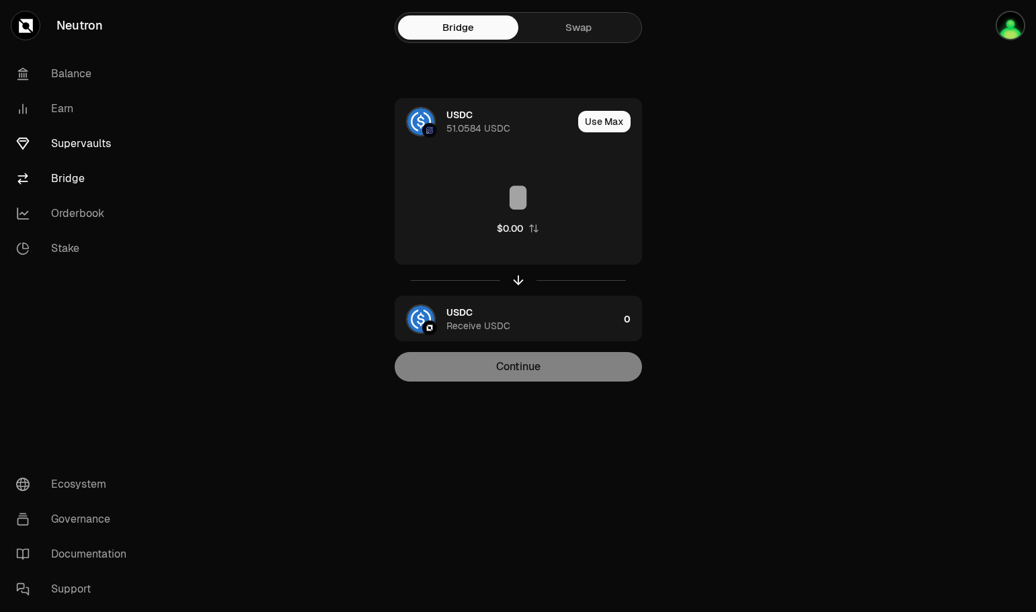
click at [69, 150] on link "Supervaults" at bounding box center [75, 143] width 140 height 35
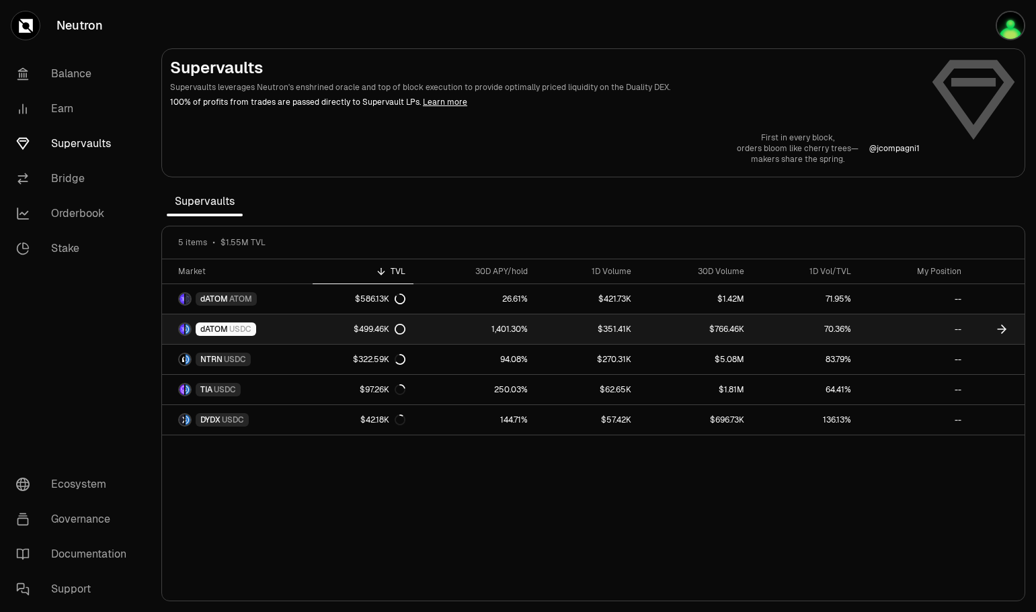
click at [229, 321] on link "dATOM USDC" at bounding box center [237, 330] width 151 height 30
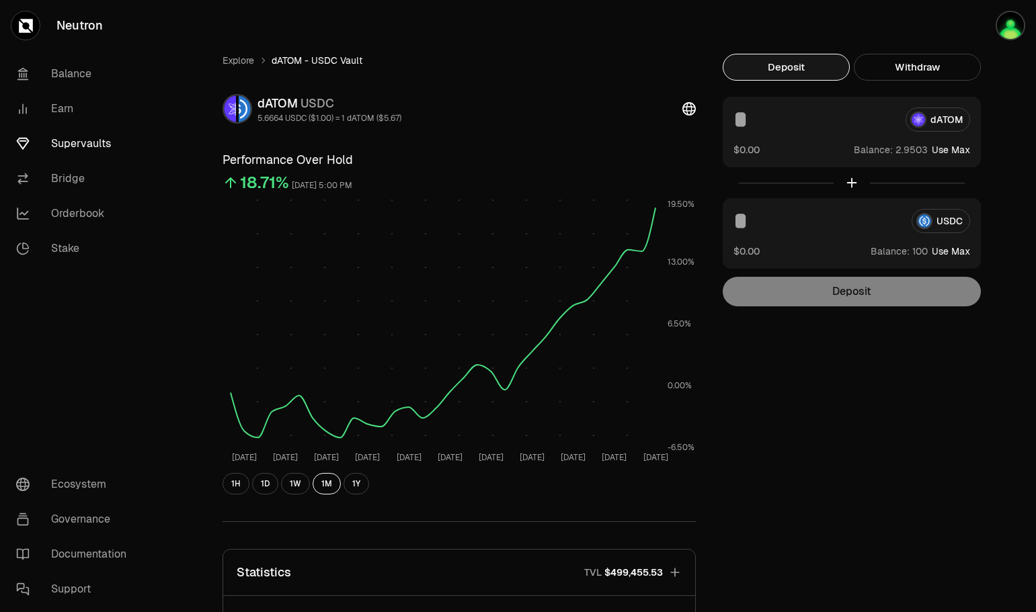
click at [963, 149] on button "Use Max" at bounding box center [951, 149] width 38 height 13
type input "********"
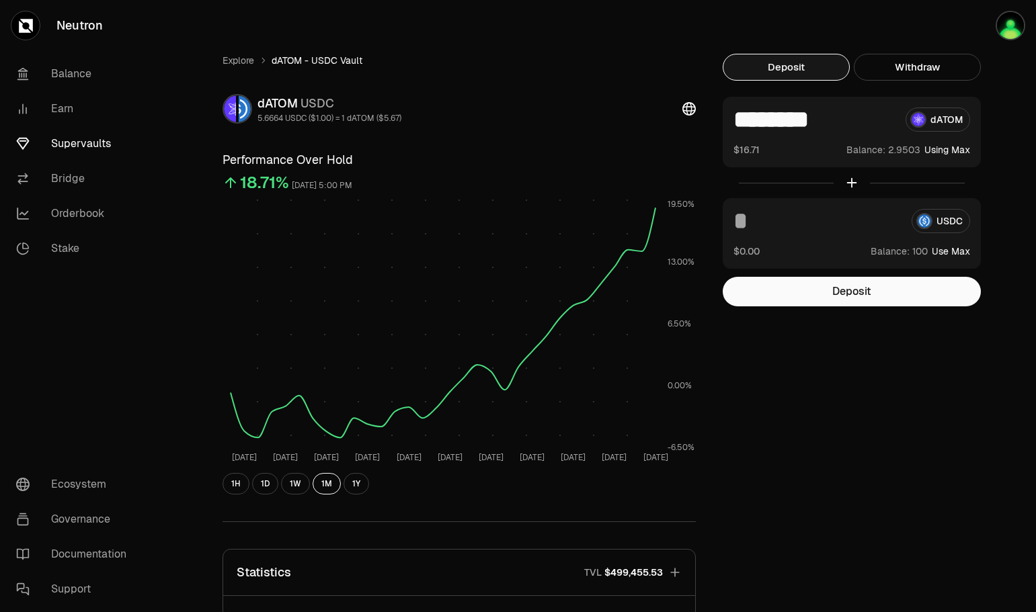
click at [965, 249] on button "Use Max" at bounding box center [951, 251] width 38 height 13
type input "***"
click at [932, 286] on button "Deposit" at bounding box center [852, 292] width 258 height 30
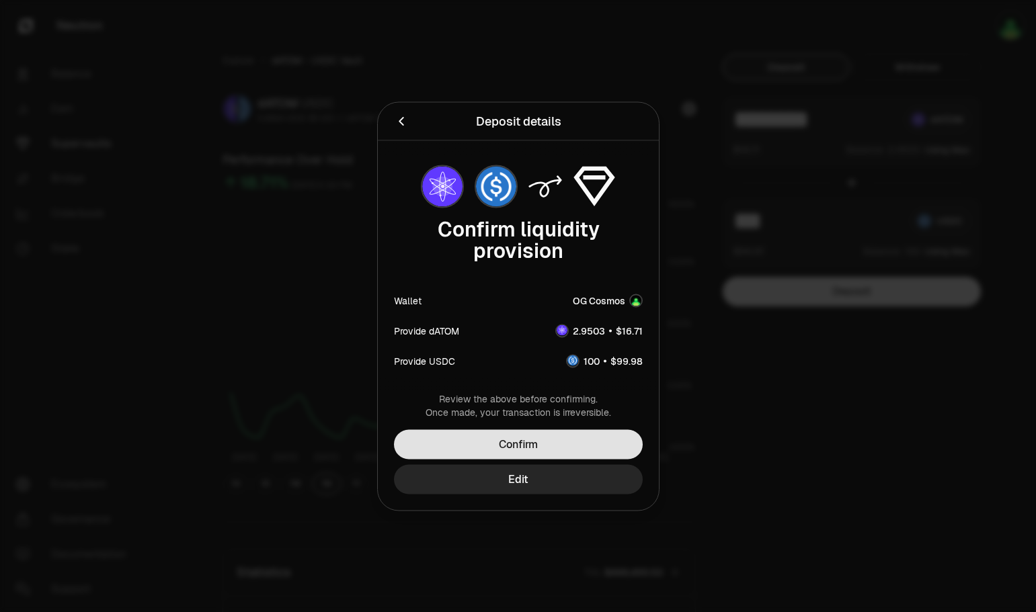
click at [592, 436] on button "Confirm" at bounding box center [518, 445] width 249 height 30
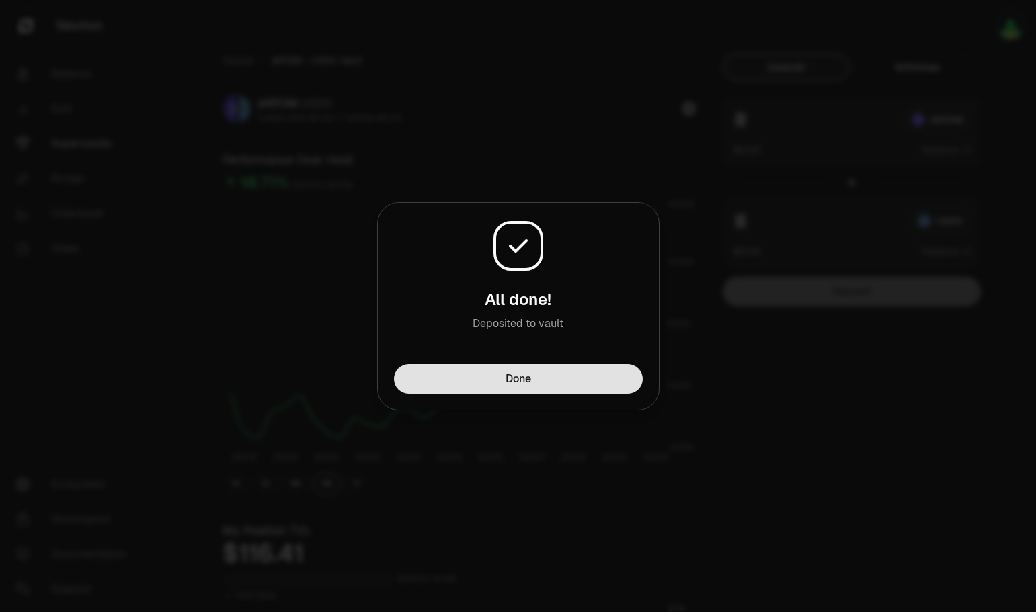
click at [604, 383] on button "Done" at bounding box center [518, 379] width 249 height 30
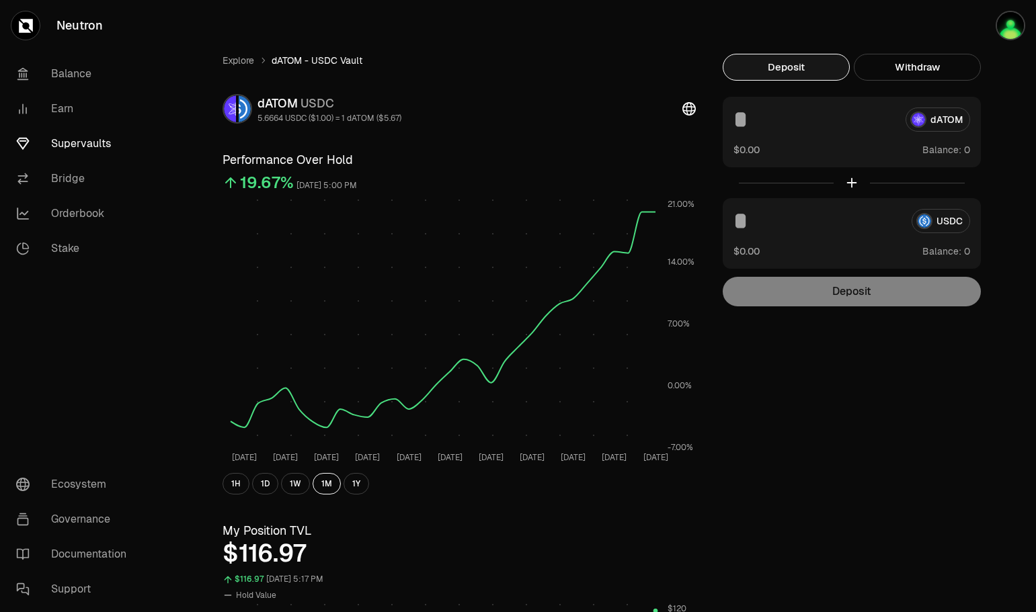
click at [109, 148] on link "Supervaults" at bounding box center [75, 143] width 140 height 35
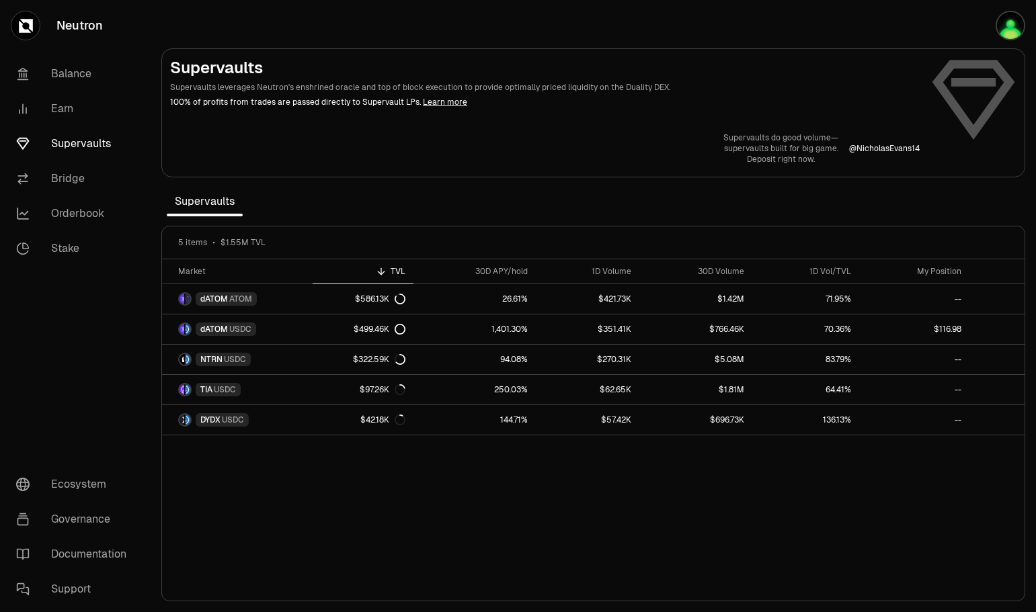
click at [439, 99] on link "Learn more" at bounding box center [445, 102] width 44 height 11
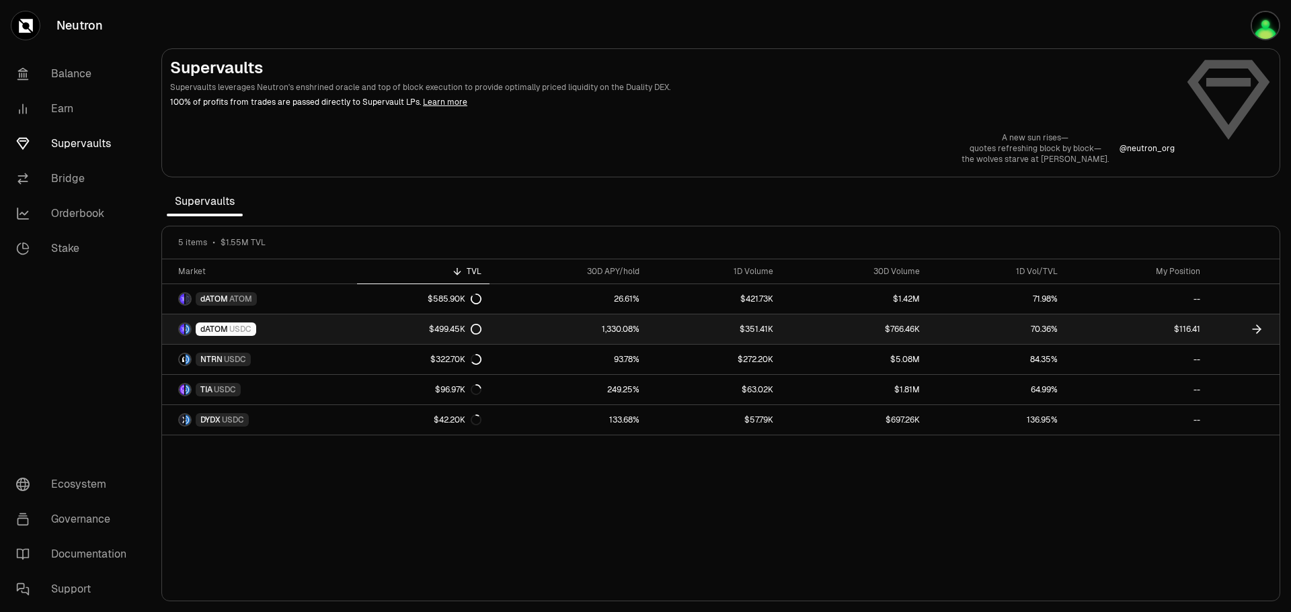
click at [246, 326] on span "USDC" at bounding box center [240, 329] width 22 height 11
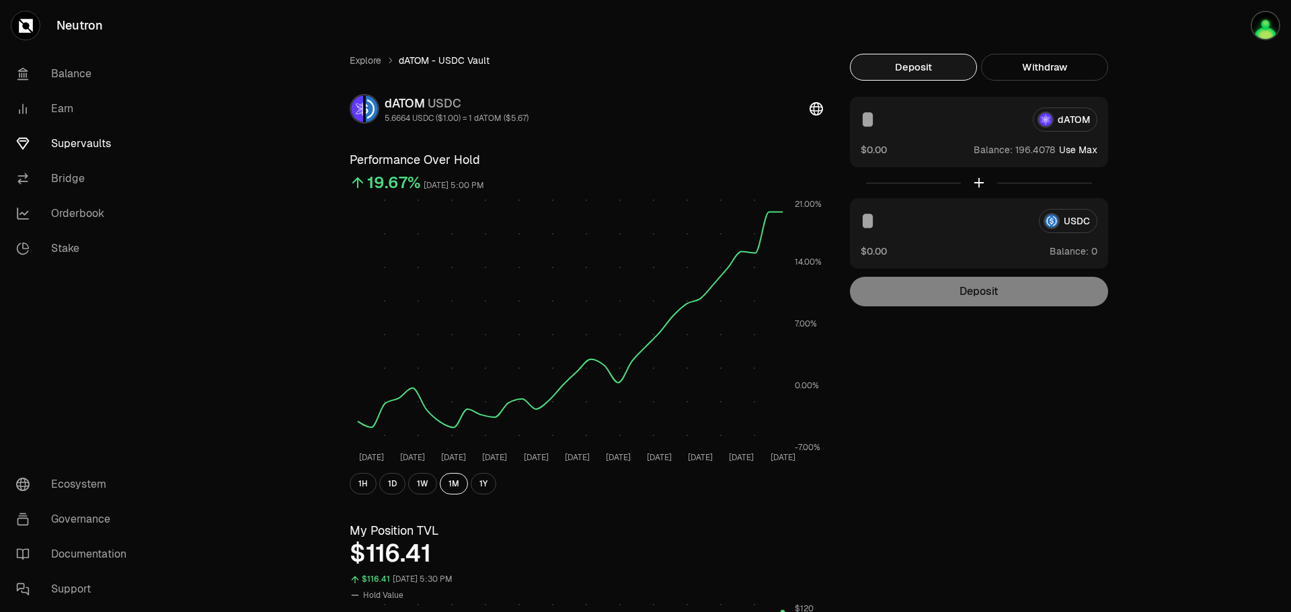
click at [1034, 299] on div "Deposit" at bounding box center [979, 292] width 258 height 30
click at [1092, 152] on button "Use Max" at bounding box center [1078, 149] width 38 height 13
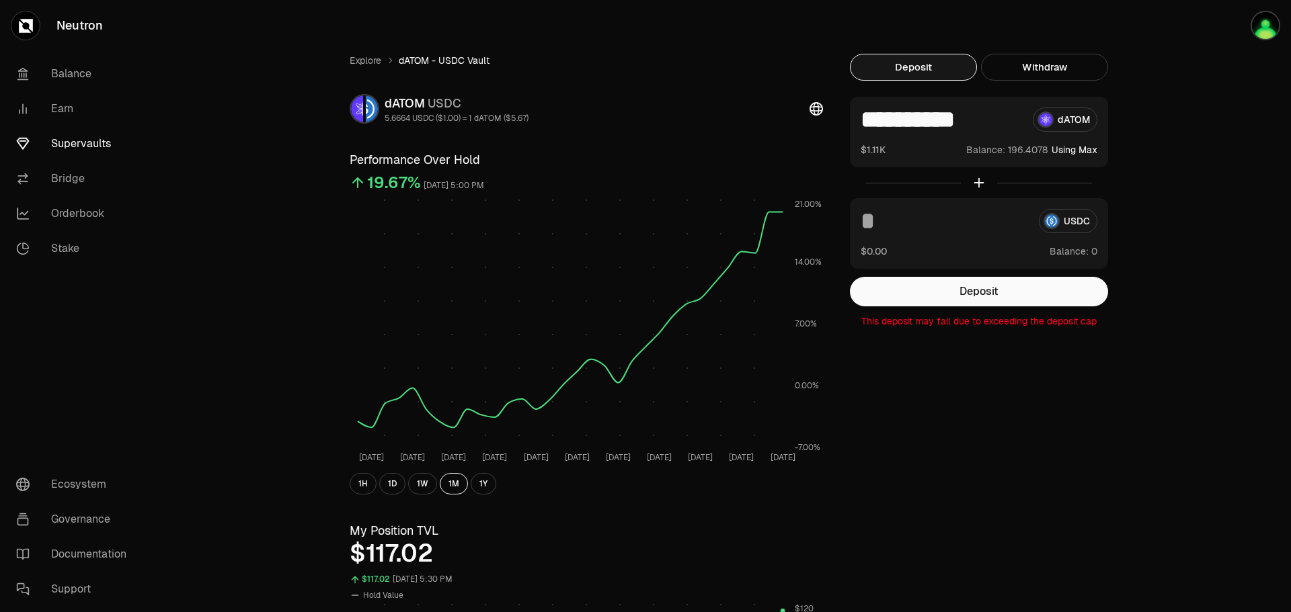
drag, startPoint x: 1004, startPoint y: 119, endPoint x: 872, endPoint y: 122, distance: 132.5
click at [872, 122] on input "**********" at bounding box center [941, 120] width 161 height 24
drag, startPoint x: 887, startPoint y: 123, endPoint x: 846, endPoint y: 116, distance: 42.2
type input "*"
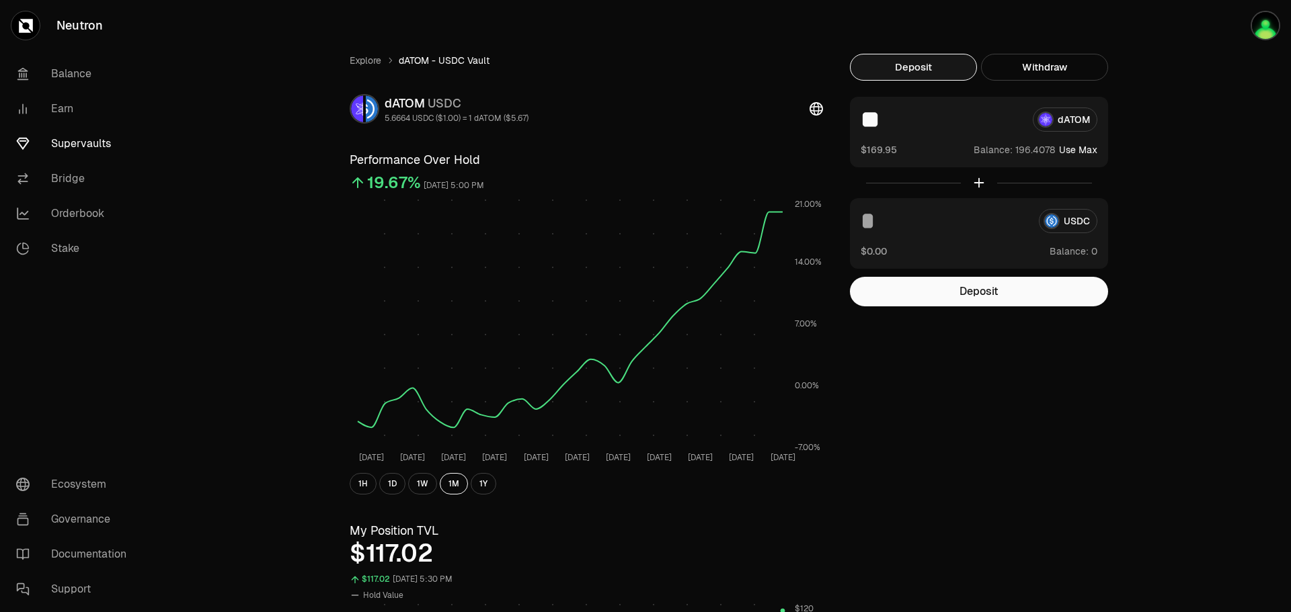
type input "*"
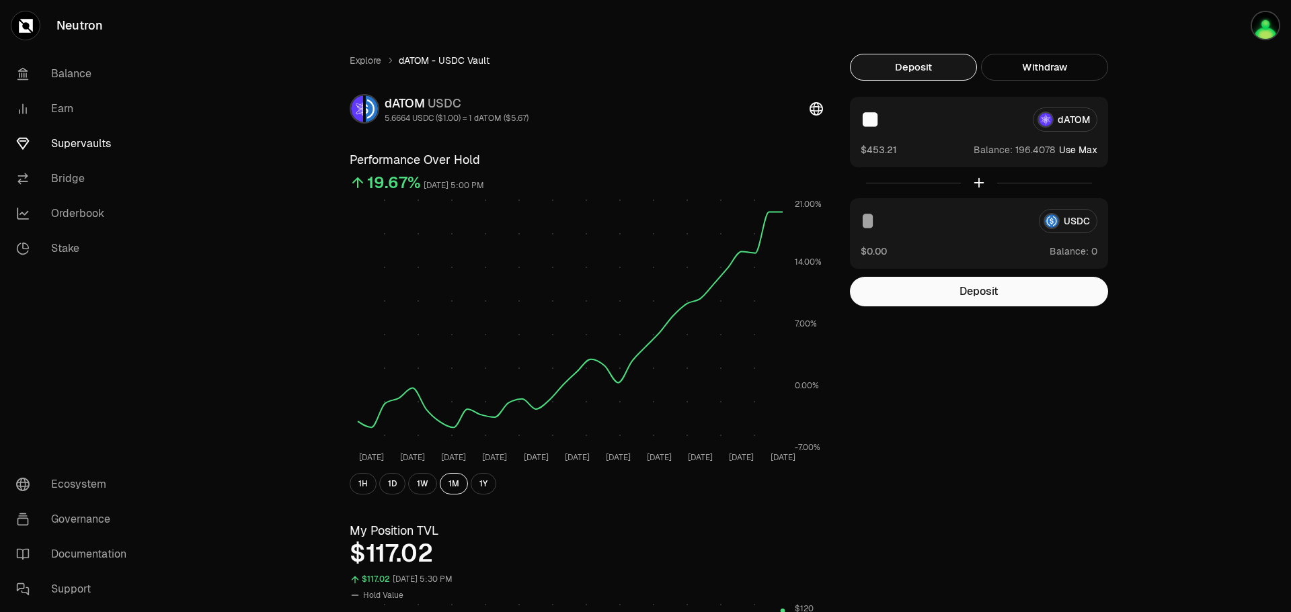
type input "*"
click at [1019, 295] on button "Deposit" at bounding box center [979, 292] width 258 height 30
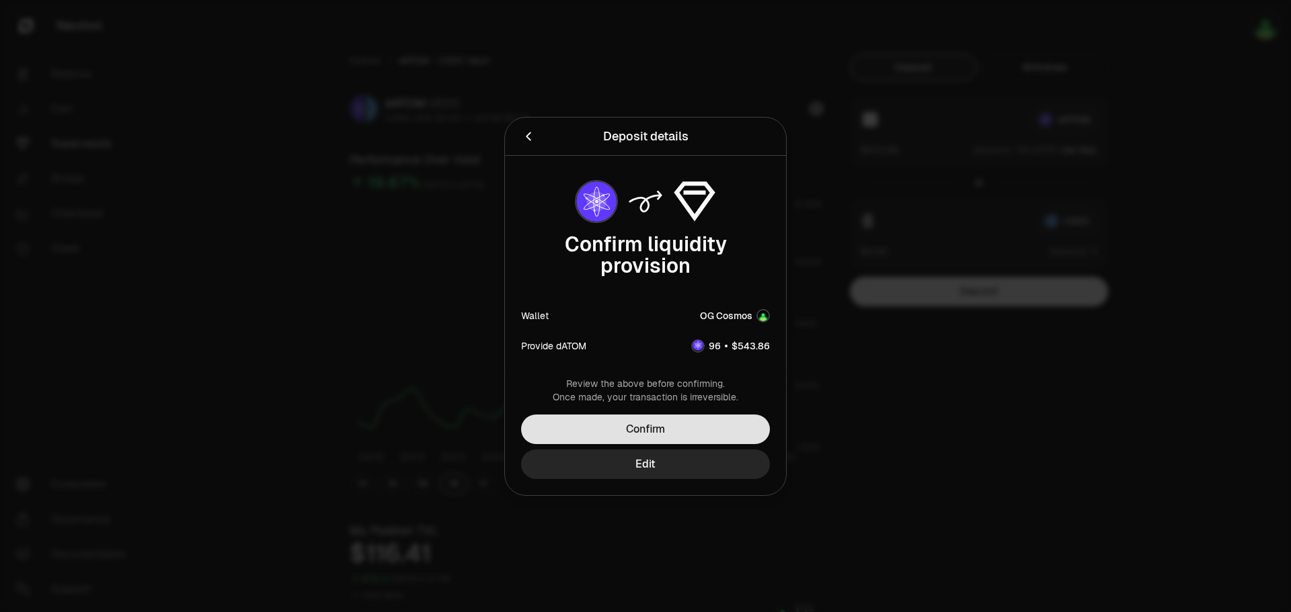
click at [733, 428] on button "Confirm" at bounding box center [645, 430] width 249 height 30
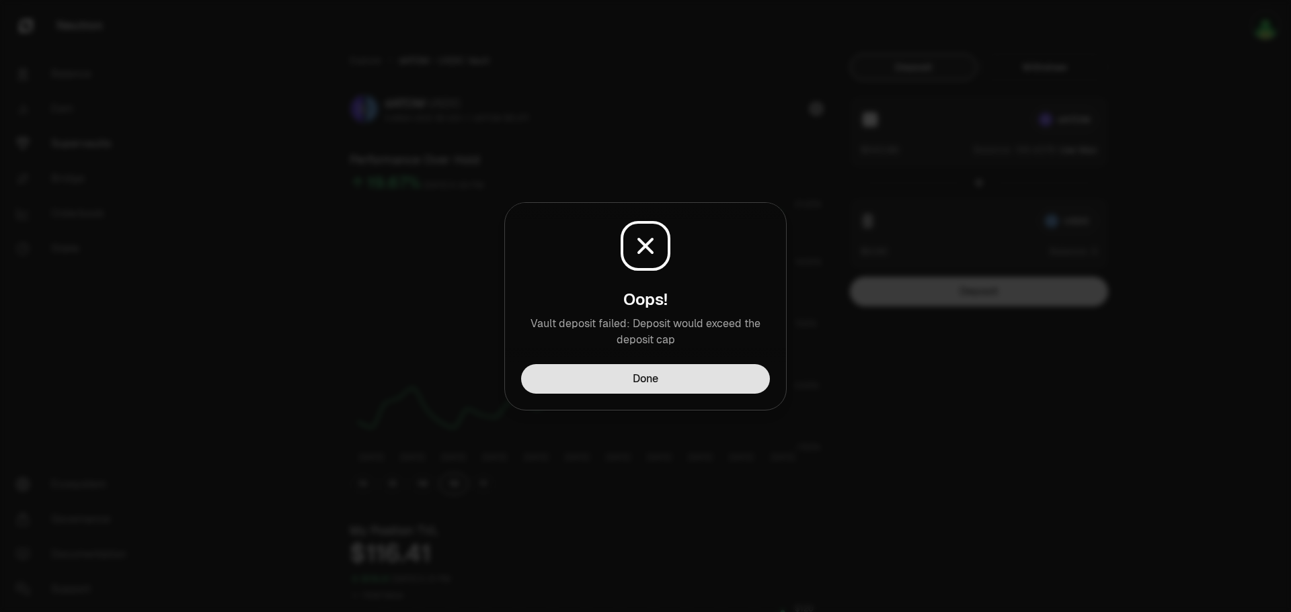
click at [723, 386] on button "Done" at bounding box center [645, 379] width 249 height 30
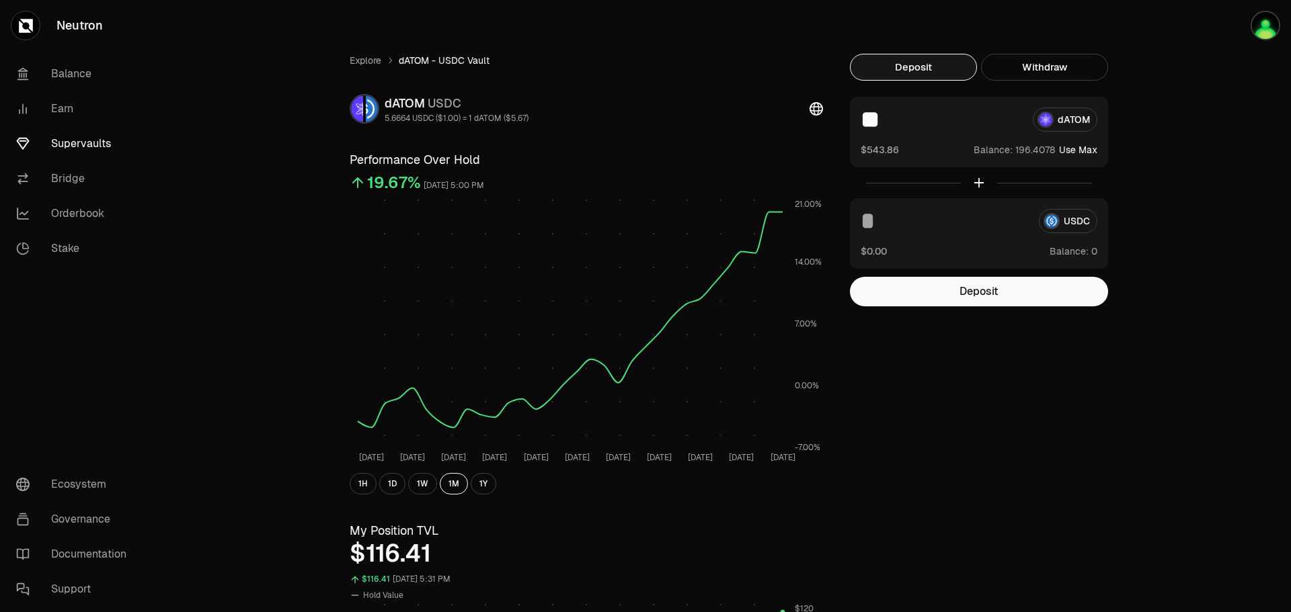
drag, startPoint x: 896, startPoint y: 118, endPoint x: 822, endPoint y: 116, distance: 73.3
type input "**"
click at [953, 291] on button "Deposit" at bounding box center [979, 292] width 258 height 30
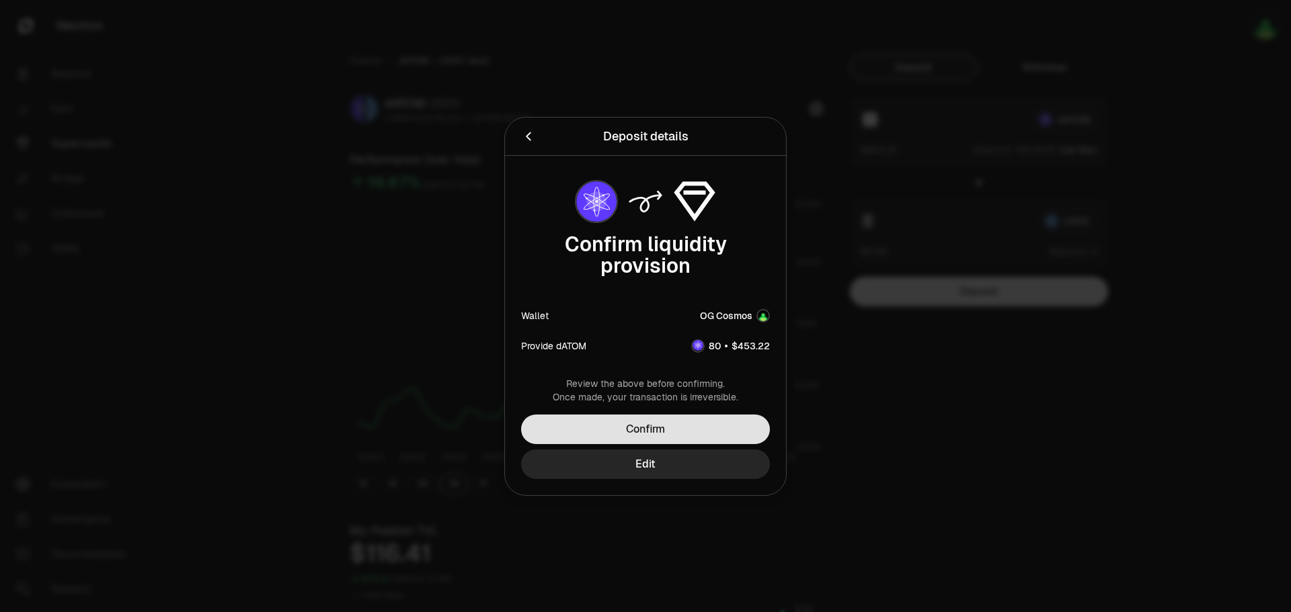
click at [727, 432] on button "Confirm" at bounding box center [645, 430] width 249 height 30
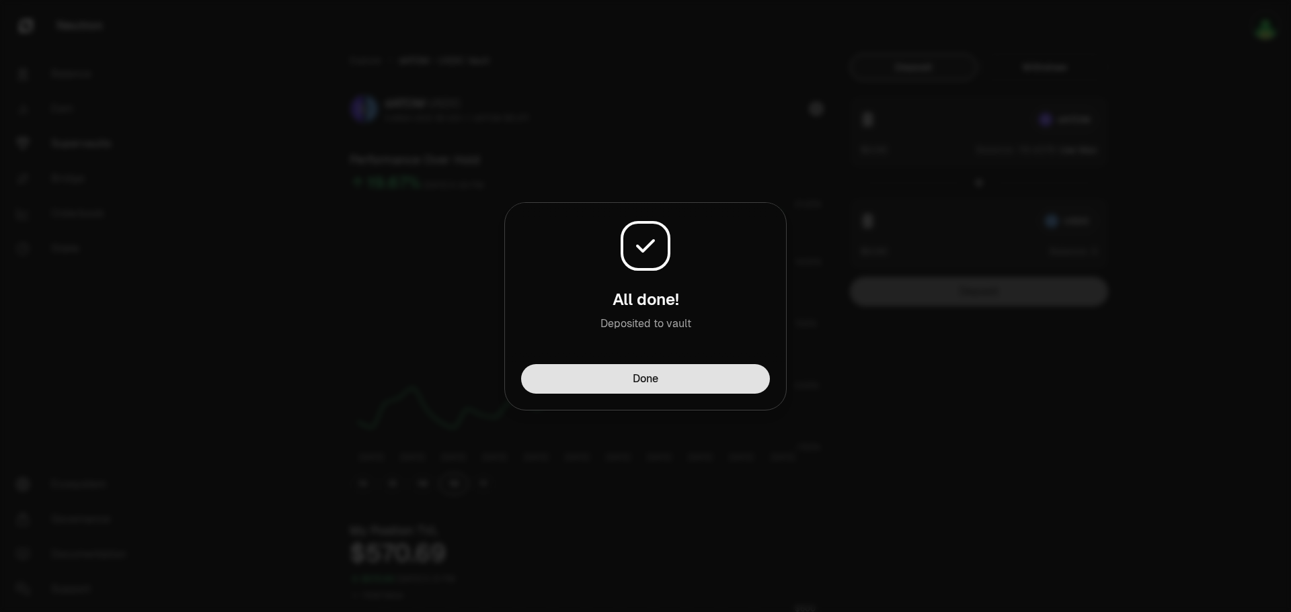
click at [727, 383] on button "Done" at bounding box center [645, 379] width 249 height 30
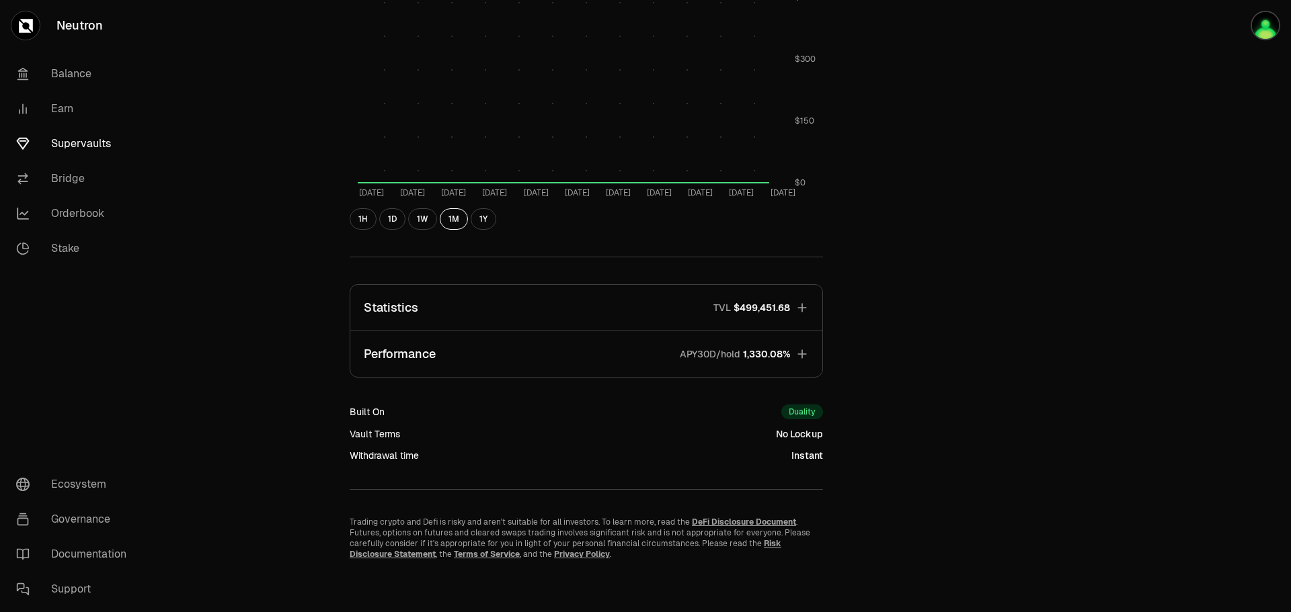
scroll to position [671, 0]
click at [800, 352] on icon "button" at bounding box center [801, 352] width 13 height 13
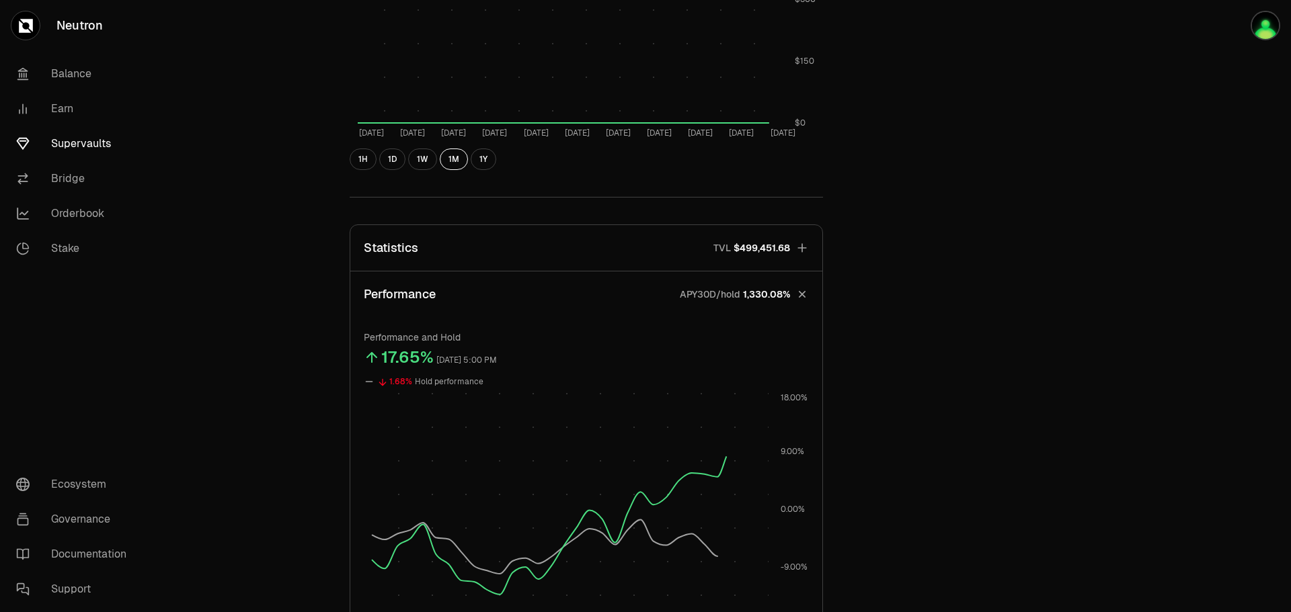
scroll to position [805, 0]
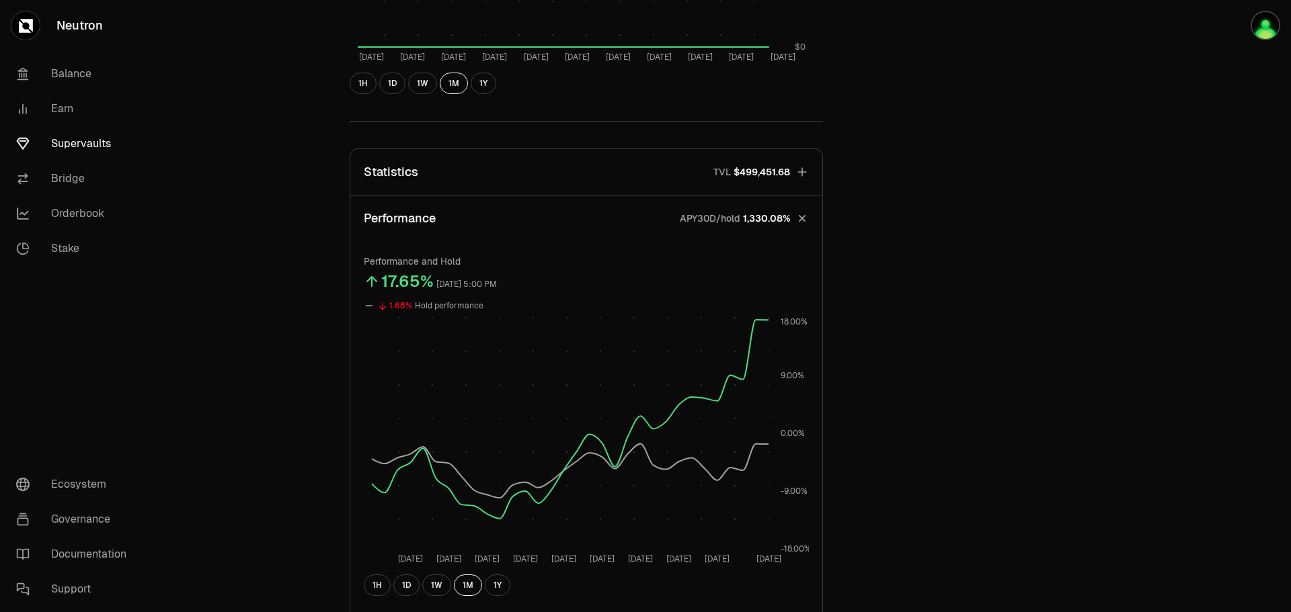
click at [872, 348] on div "Explore dATOM - USDC Vault dATOM USDC 5.6664 USDC ($1.00) = 1 dATOM ($5.67) Per…" at bounding box center [720, 41] width 775 height 1587
click at [802, 216] on icon "button" at bounding box center [802, 218] width 19 height 19
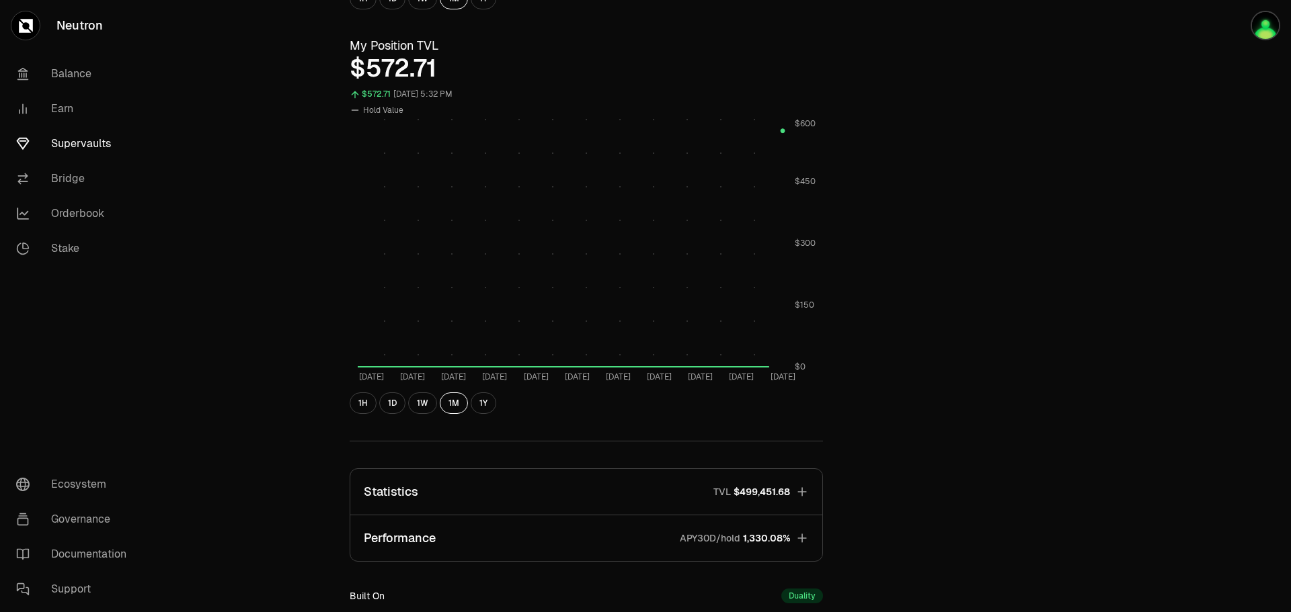
scroll to position [469, 0]
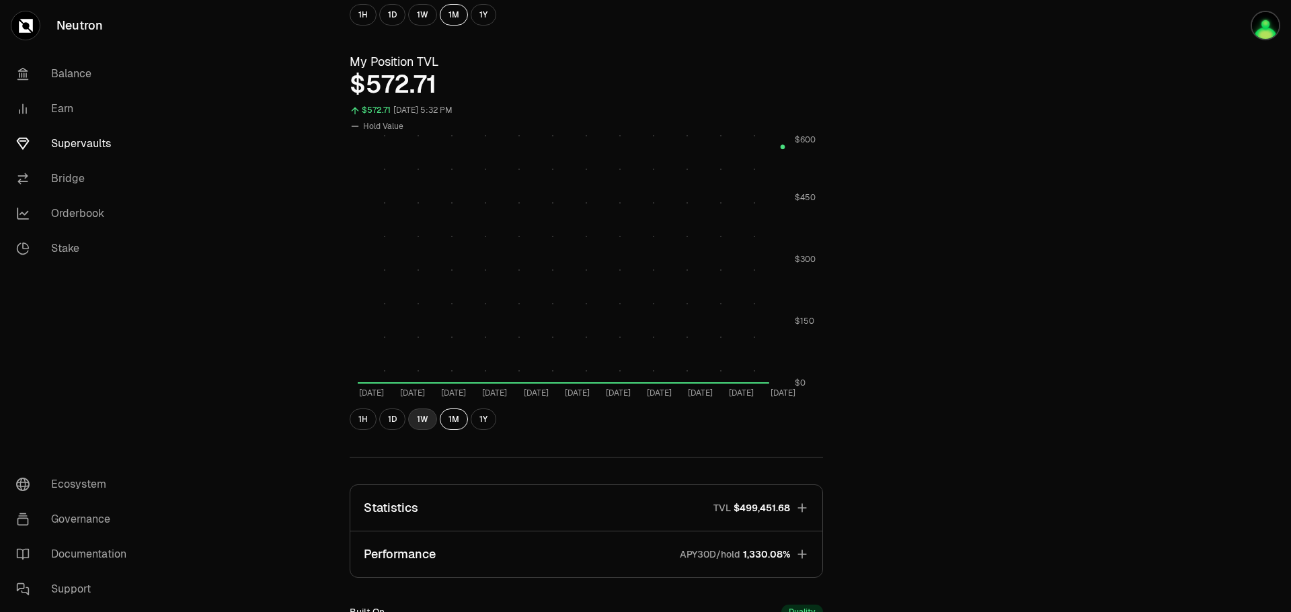
click at [425, 424] on button "1W" at bounding box center [422, 420] width 29 height 22
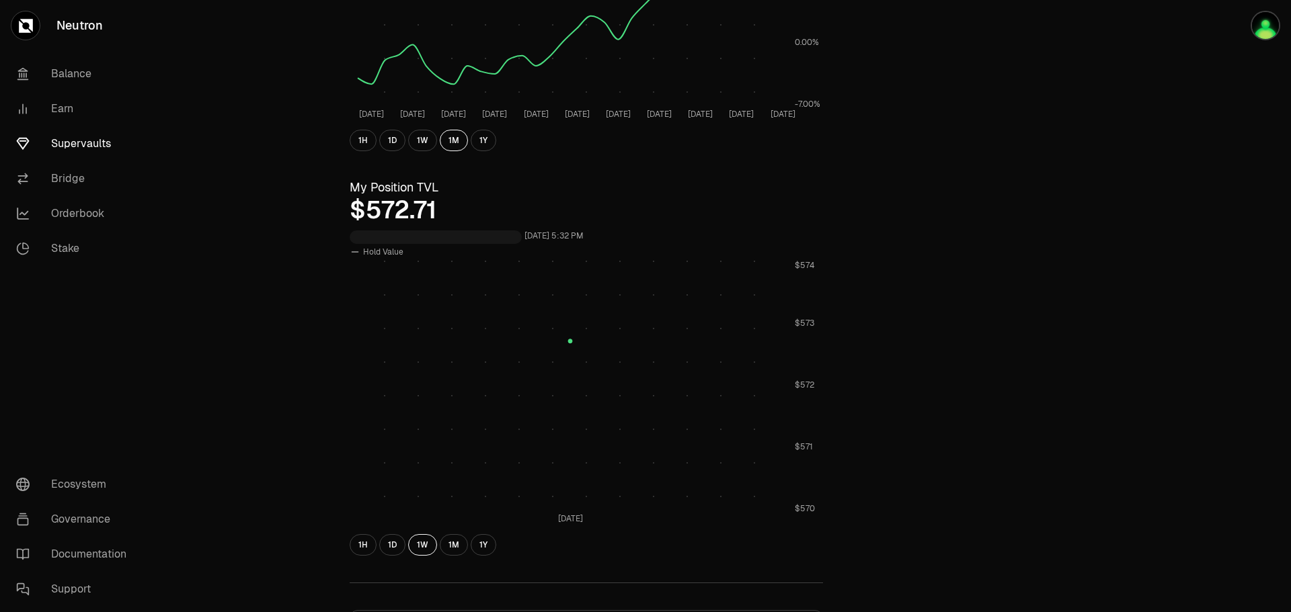
scroll to position [335, 0]
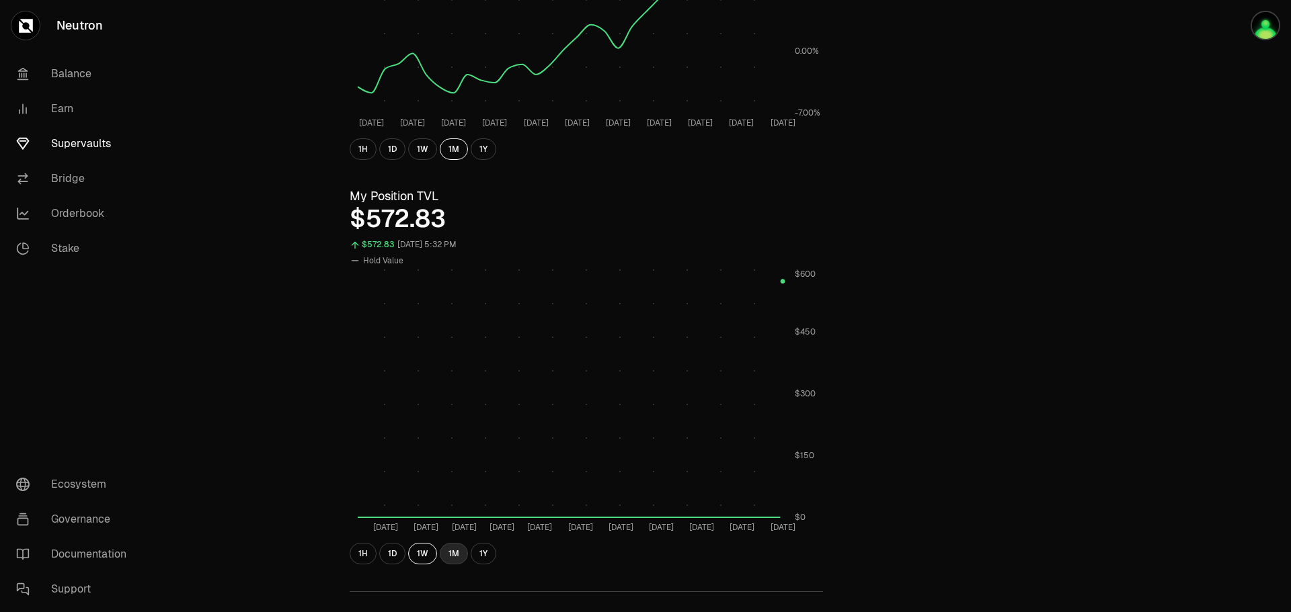
click at [455, 553] on button "1M" at bounding box center [454, 554] width 28 height 22
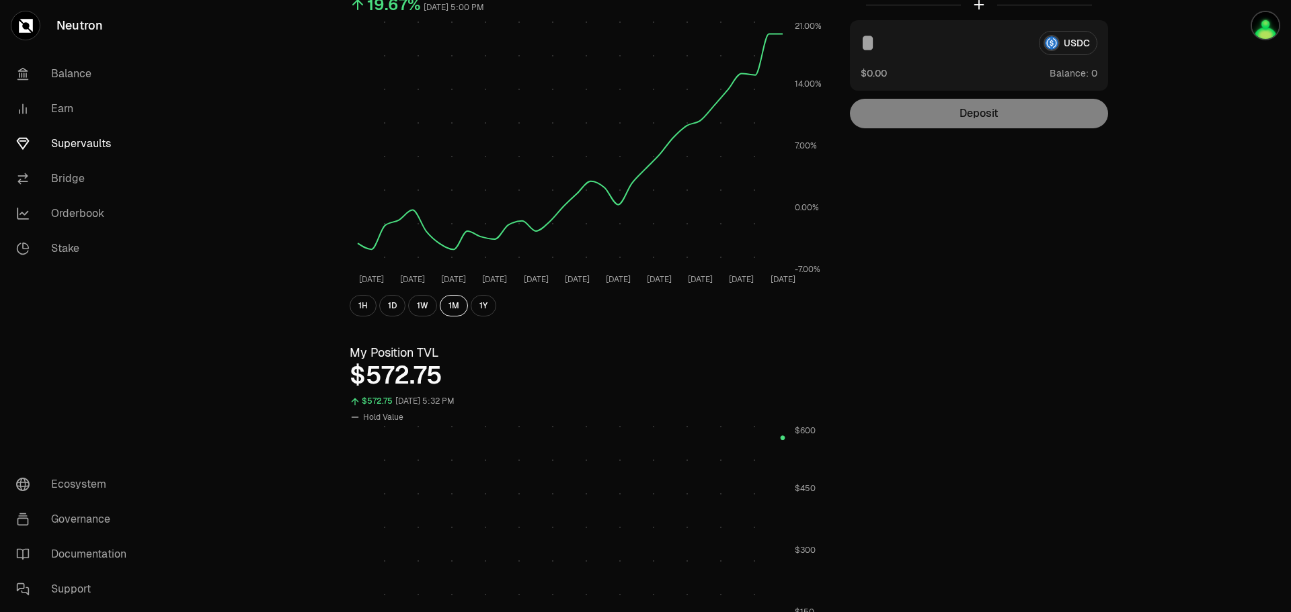
scroll to position [202, 0]
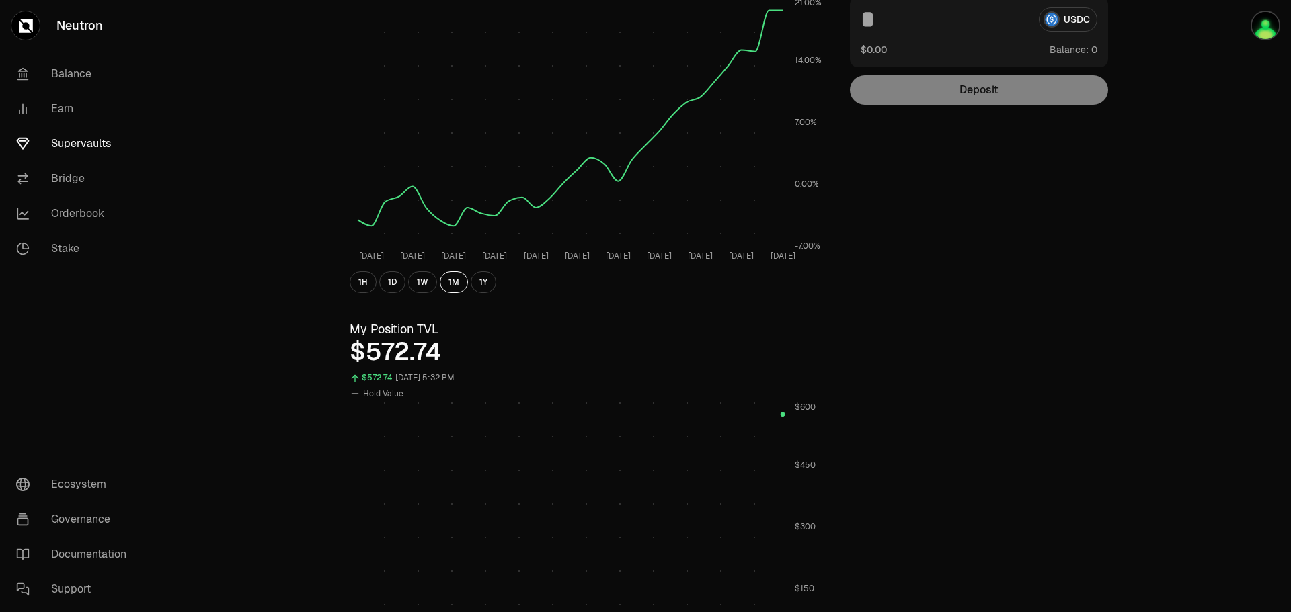
click at [84, 143] on link "Supervaults" at bounding box center [75, 143] width 140 height 35
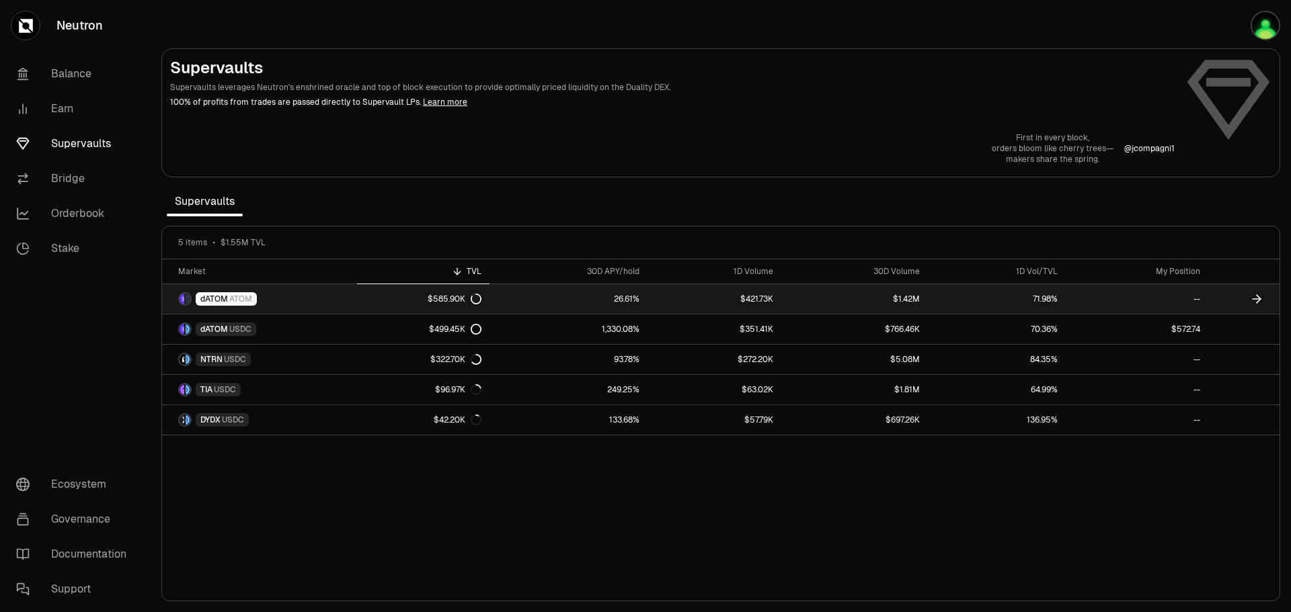
click at [282, 299] on link "dATOM ATOM" at bounding box center [259, 299] width 195 height 30
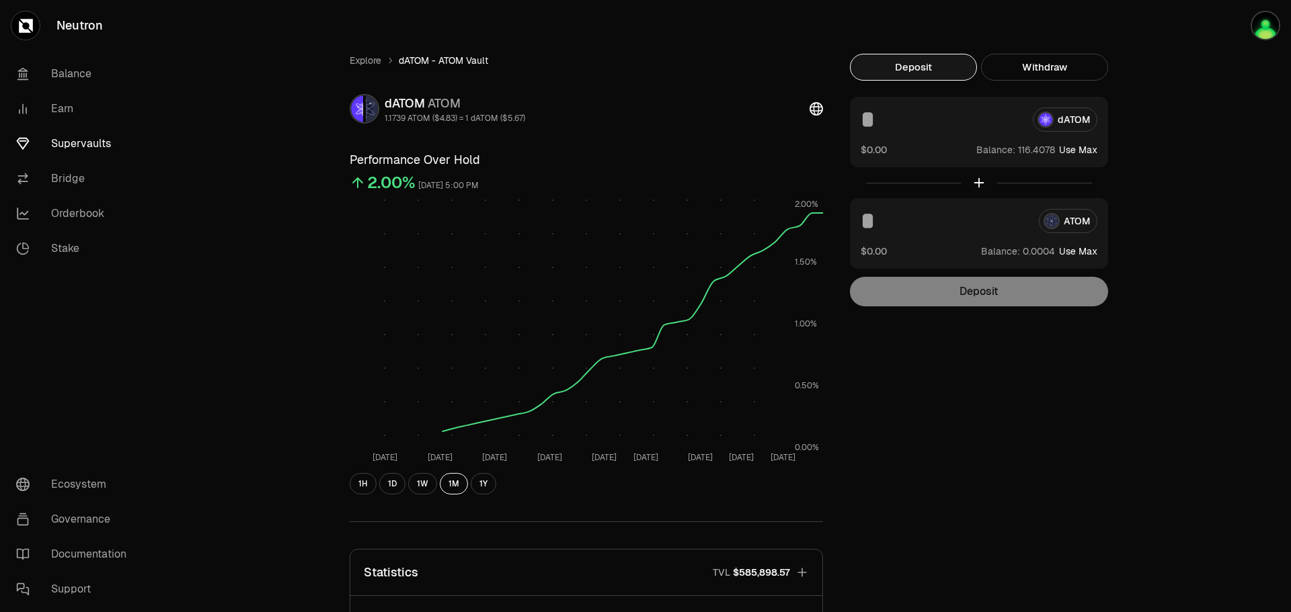
click at [1076, 149] on button "Use Max" at bounding box center [1078, 149] width 38 height 13
type input "**********"
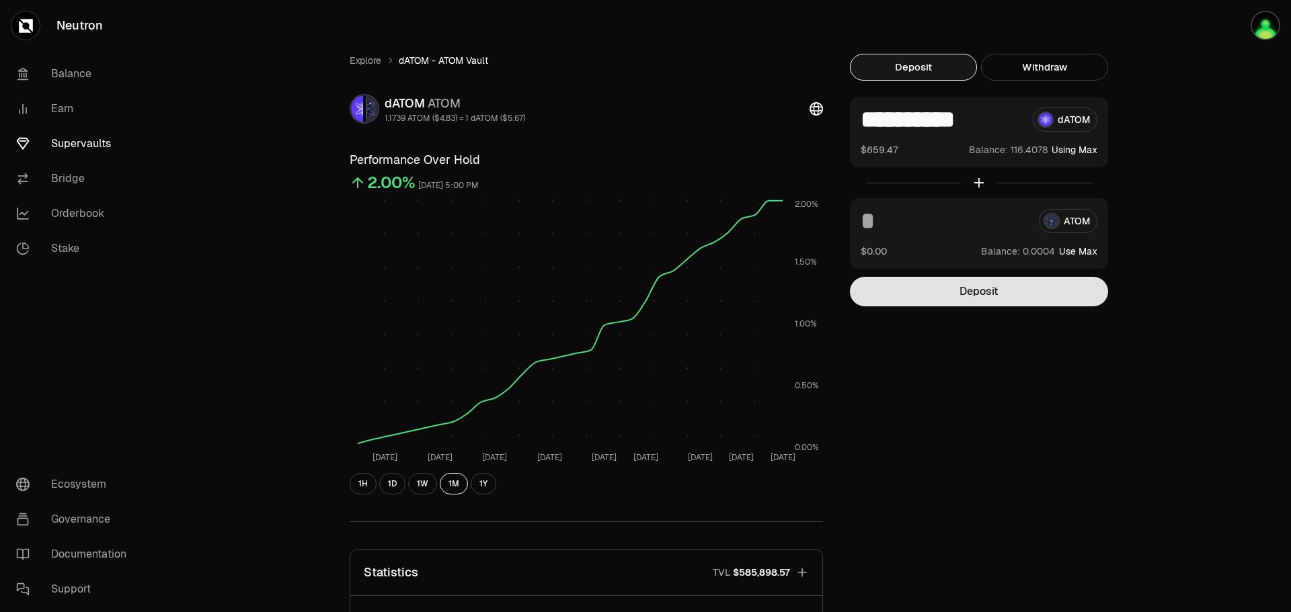
click at [1018, 300] on button "Deposit" at bounding box center [979, 292] width 258 height 30
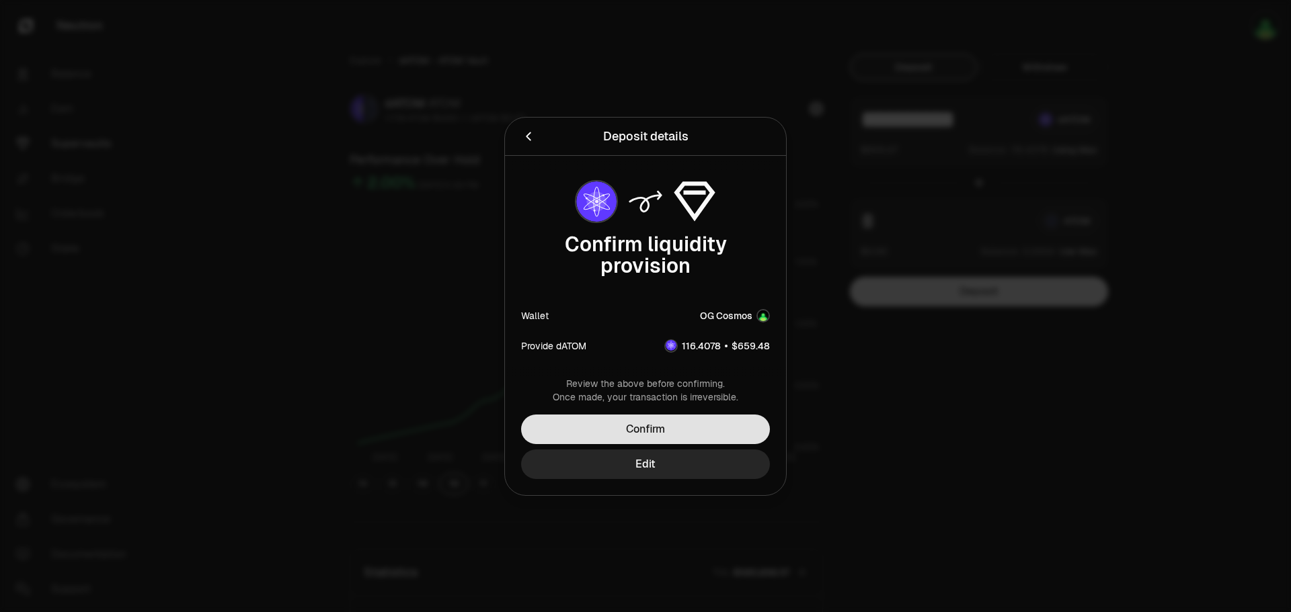
click at [745, 424] on button "Confirm" at bounding box center [645, 430] width 249 height 30
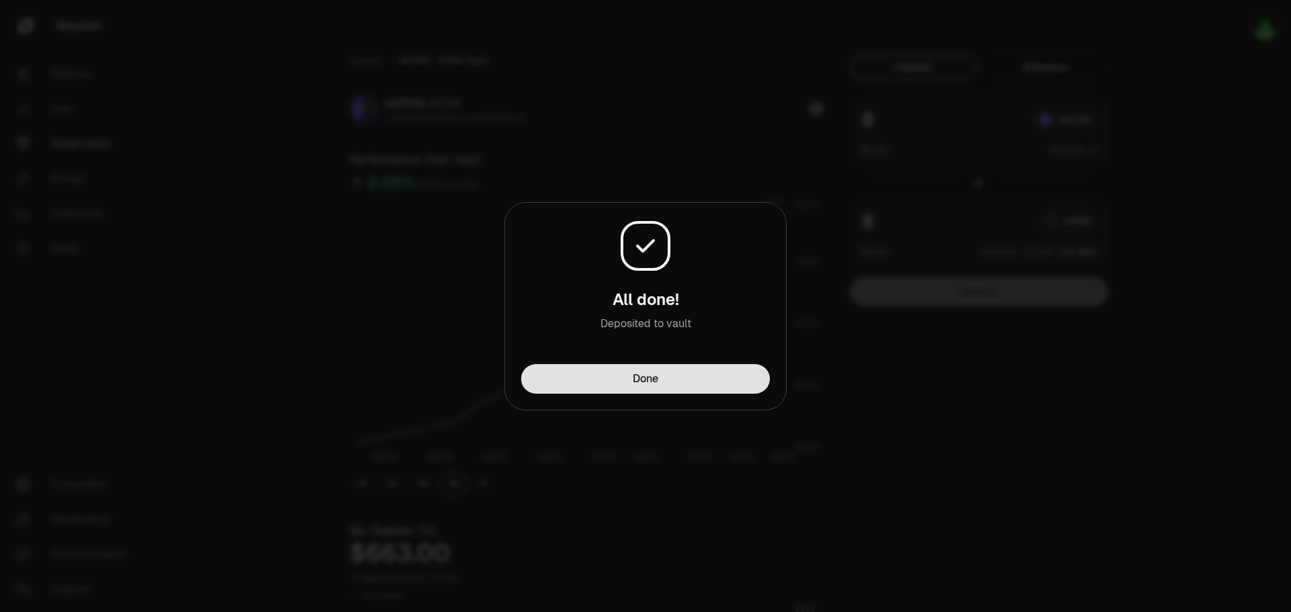
click at [688, 388] on button "Done" at bounding box center [645, 379] width 249 height 30
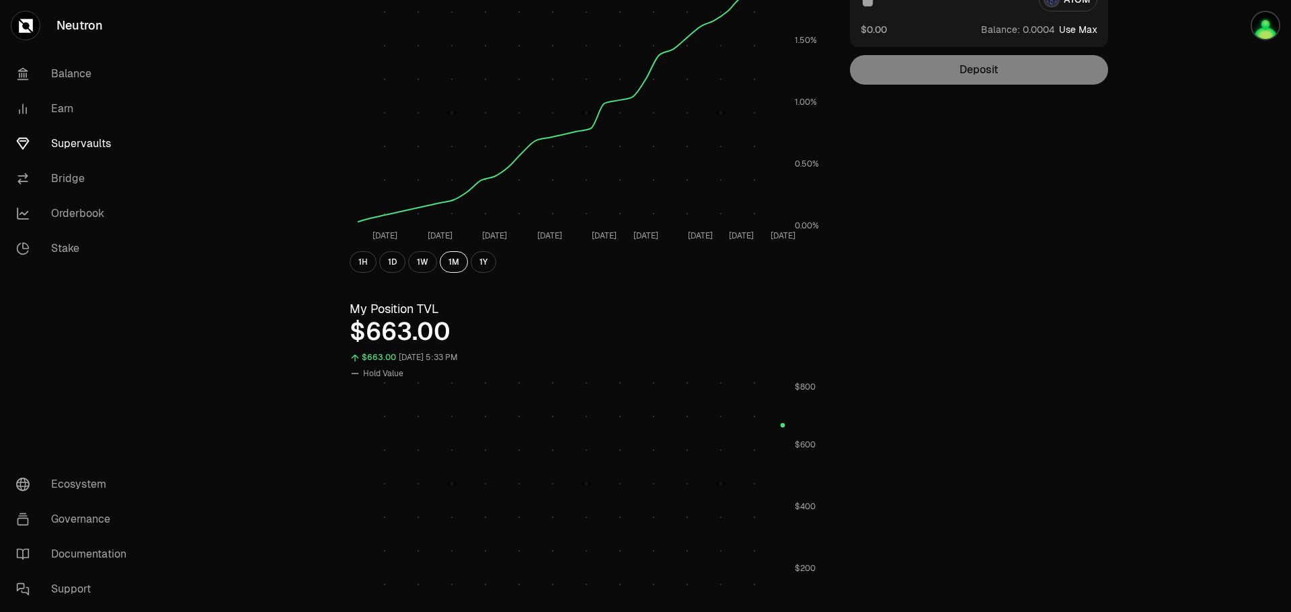
scroll to position [67, 0]
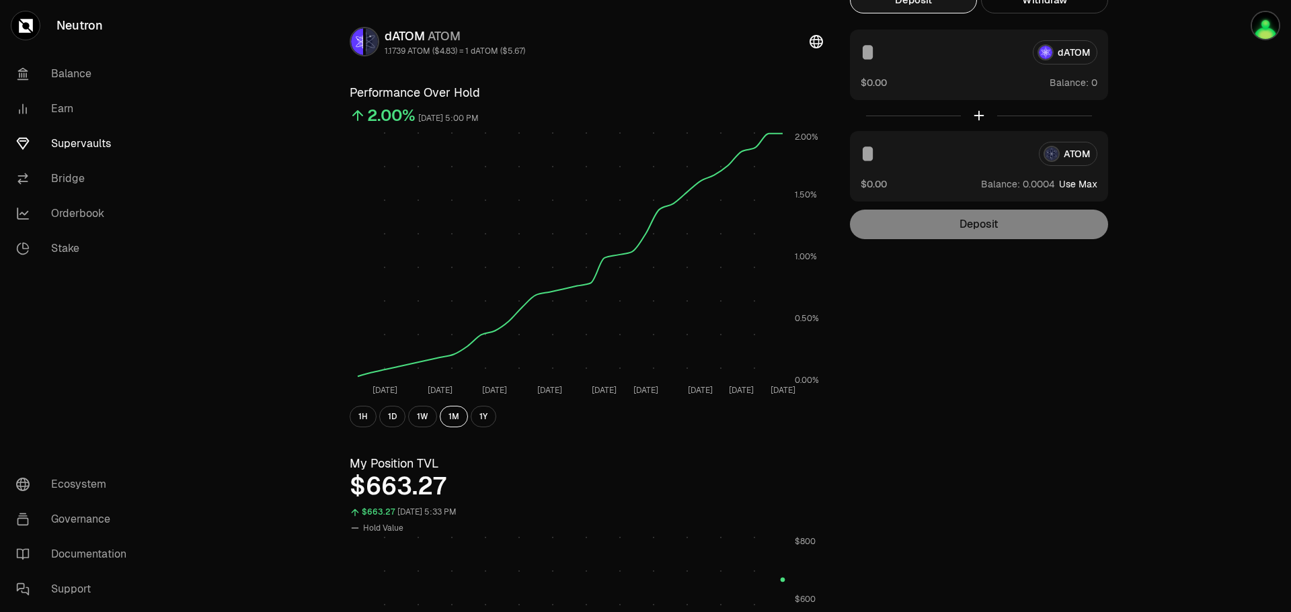
click at [67, 145] on link "Supervaults" at bounding box center [75, 143] width 140 height 35
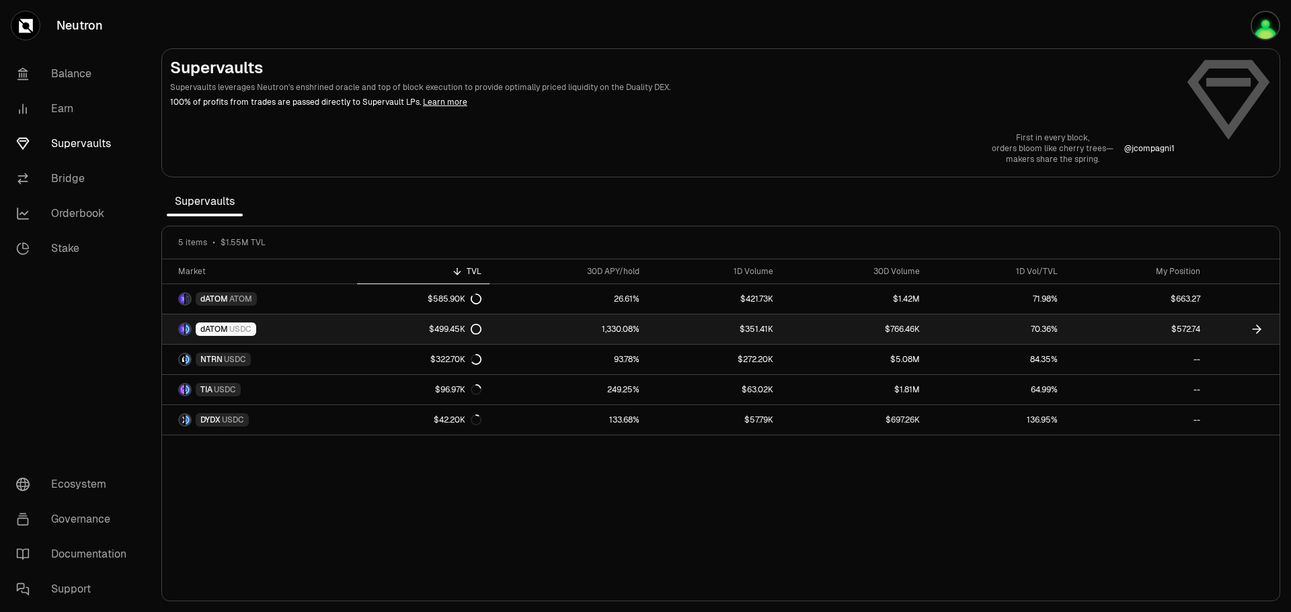
click at [219, 331] on span "dATOM" at bounding box center [214, 329] width 28 height 11
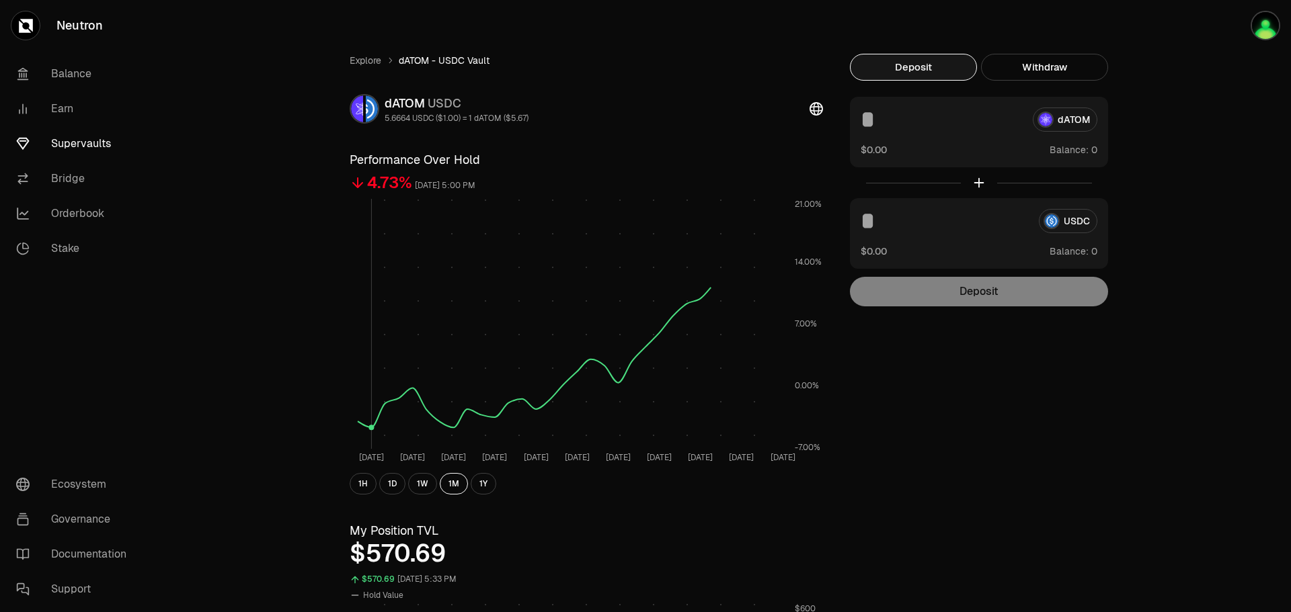
scroll to position [134, 0]
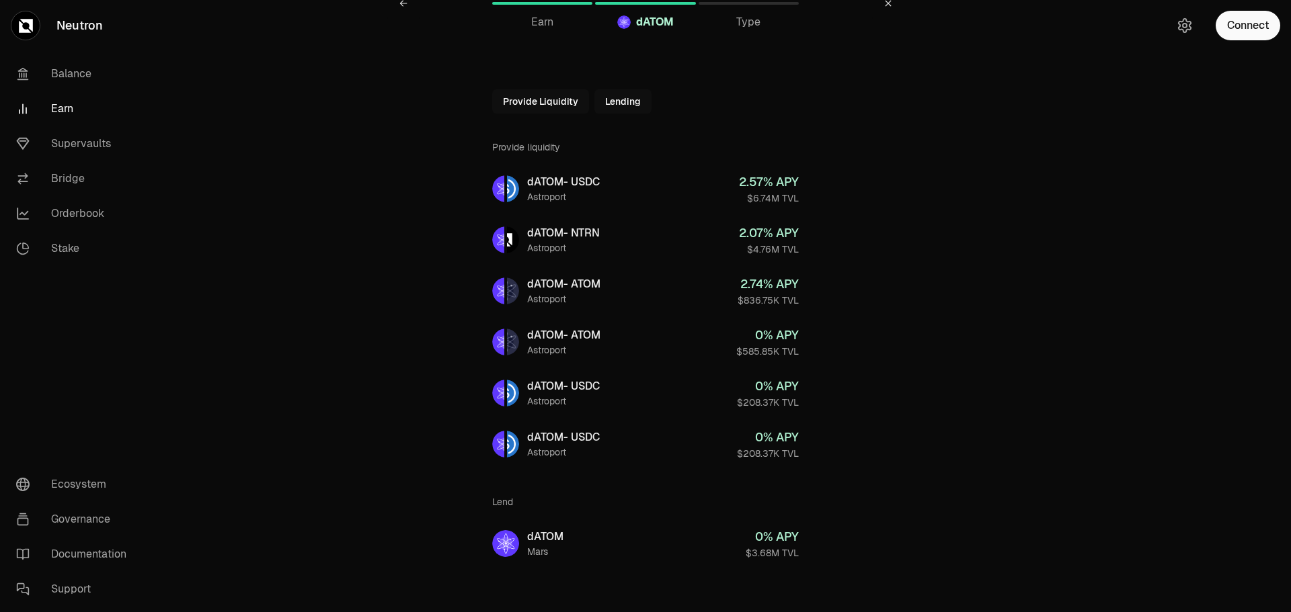
scroll to position [28, 0]
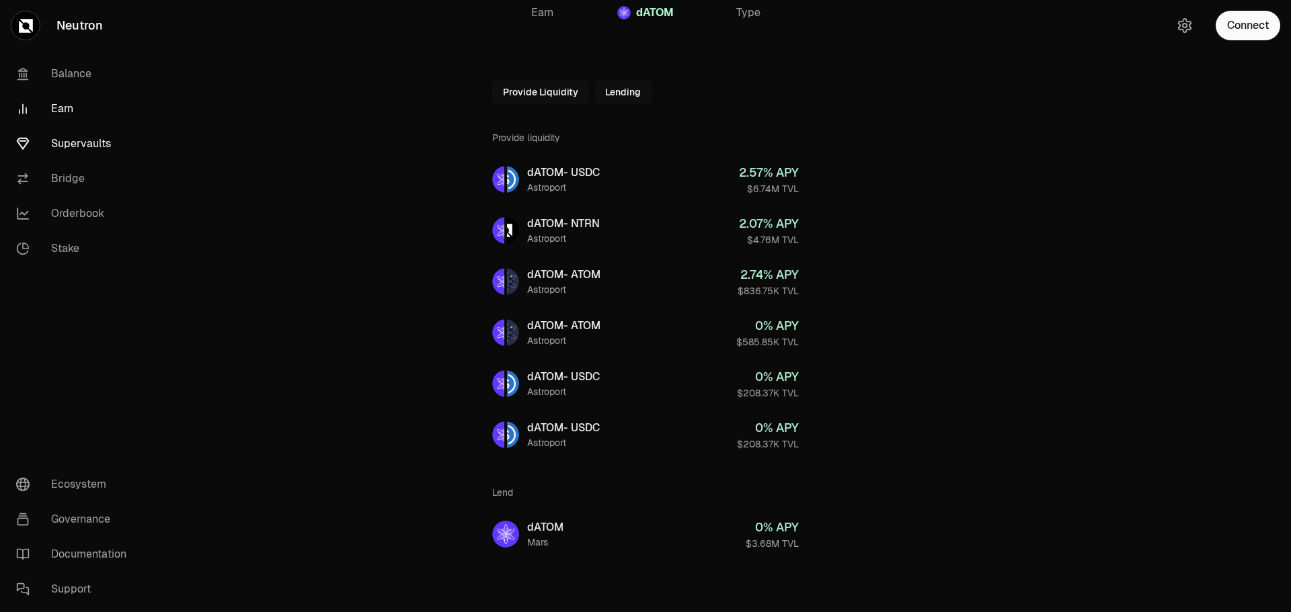
click at [79, 151] on link "Supervaults" at bounding box center [75, 143] width 140 height 35
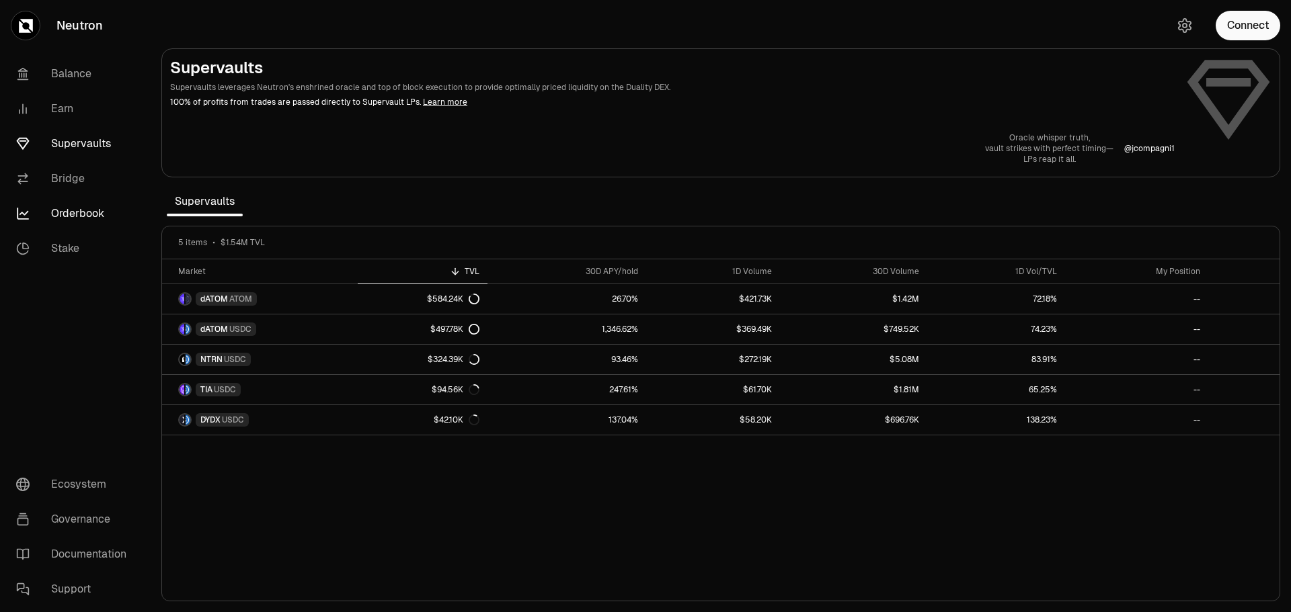
click at [69, 206] on link "Orderbook" at bounding box center [75, 213] width 140 height 35
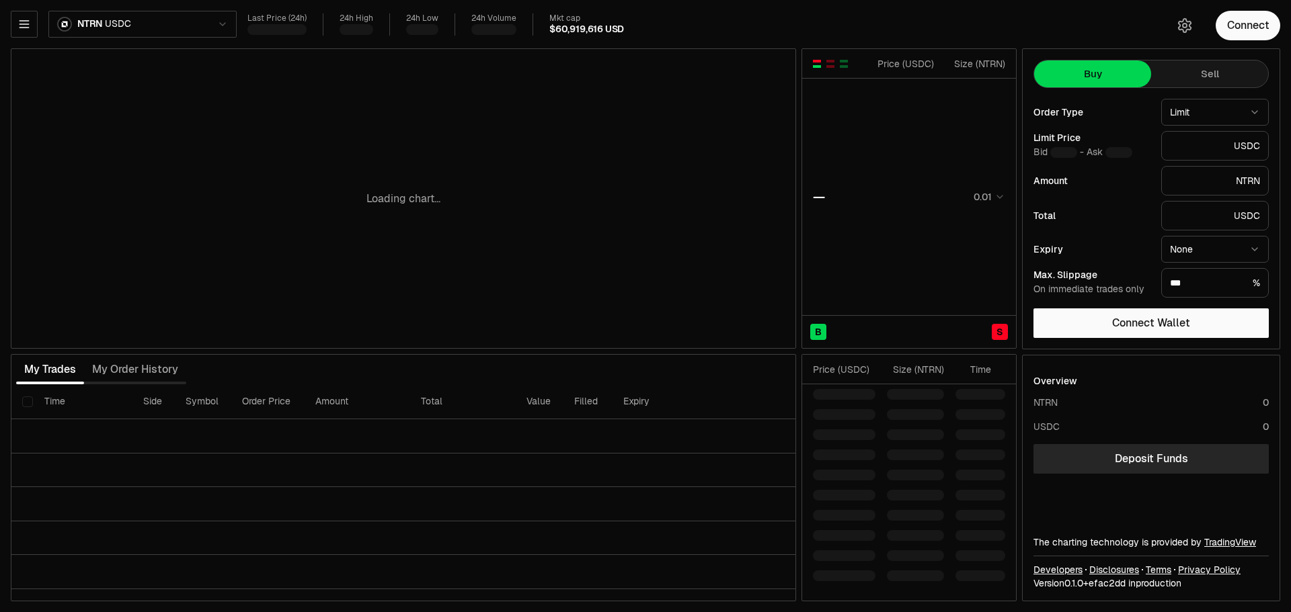
type input "********"
click at [177, 32] on html "Neutron Balance Earn Supervaults Bridge Orderbook Stake Ecosystem Governance Do…" at bounding box center [645, 306] width 1291 height 612
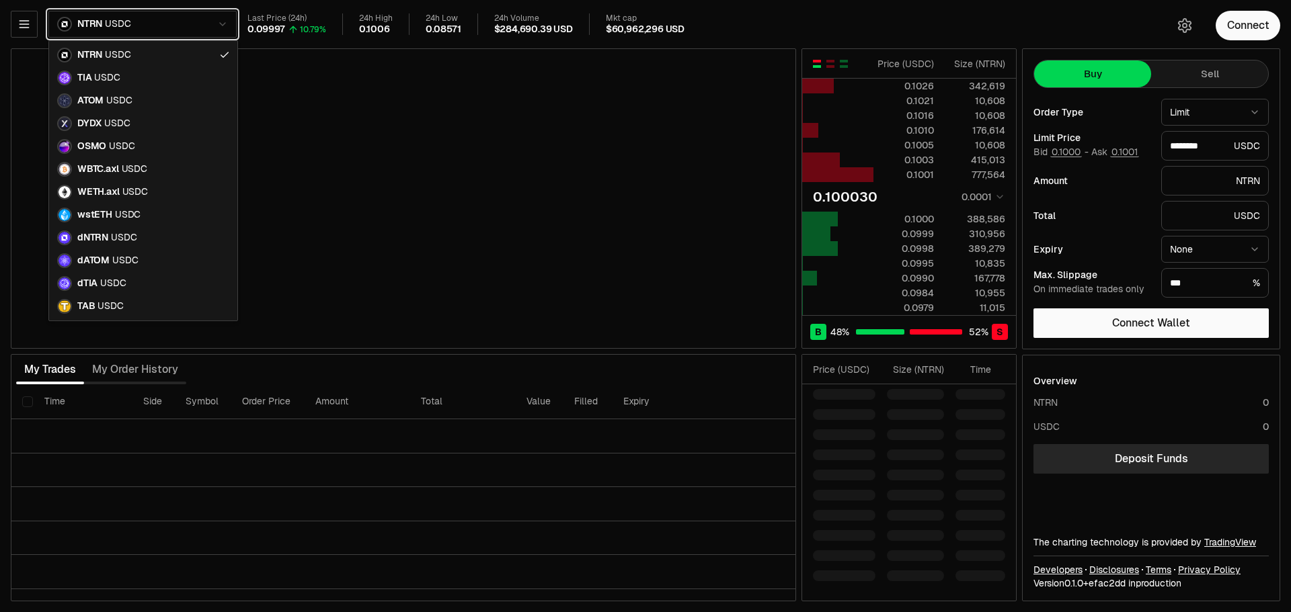
click at [169, 28] on html "Neutron Balance Earn Supervaults Bridge Orderbook Stake Ecosystem Governance Do…" at bounding box center [645, 306] width 1291 height 612
